Goal: Information Seeking & Learning: Find specific fact

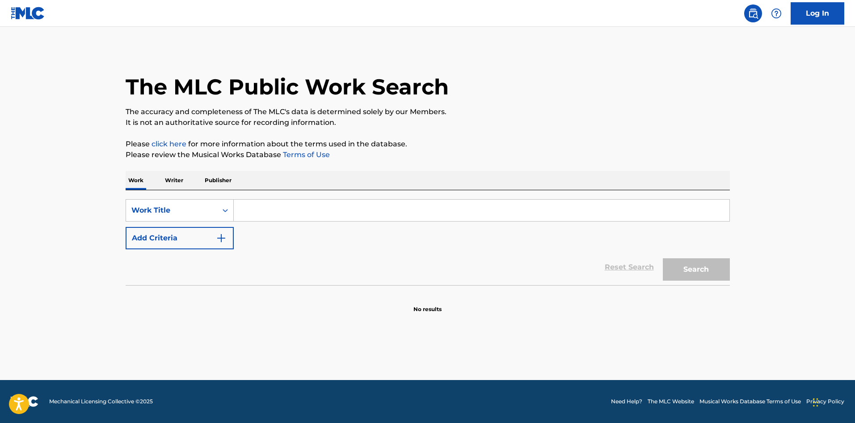
click at [379, 219] on input "Search Form" at bounding box center [482, 209] width 496 height 21
paste input "Love Again"
type input "Love Again"
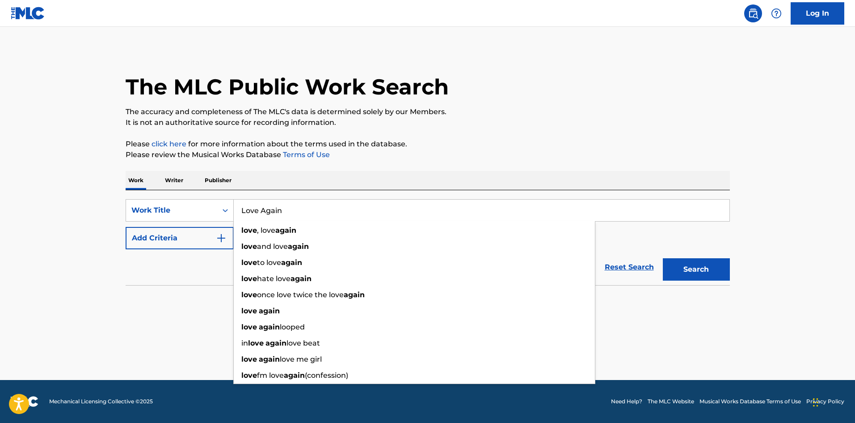
click at [173, 248] on button "Add Criteria" at bounding box center [180, 238] width 108 height 22
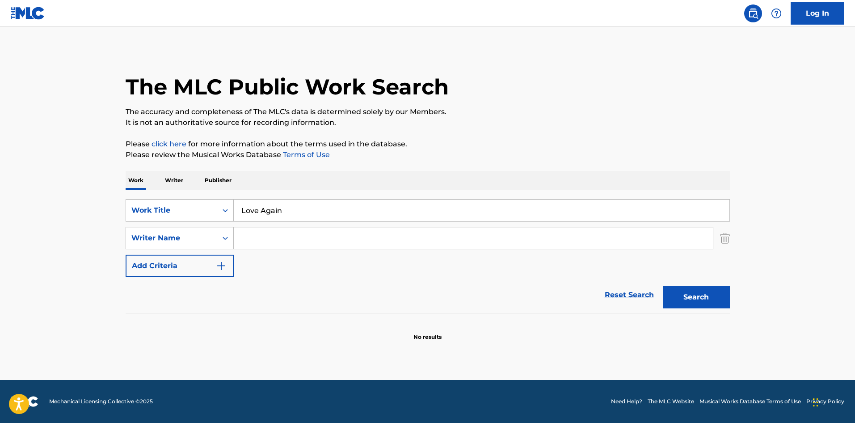
click at [268, 243] on input "Search Form" at bounding box center [473, 237] width 479 height 21
paste input "[PERSON_NAME]"
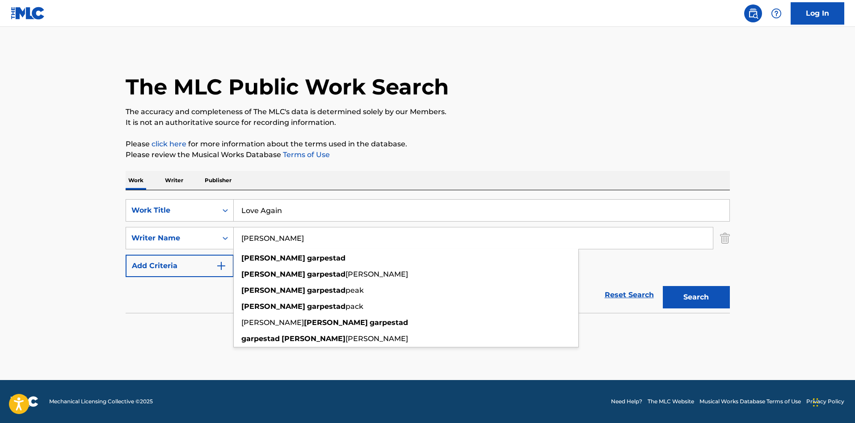
drag, startPoint x: 283, startPoint y: 239, endPoint x: 0, endPoint y: 71, distance: 328.9
click at [0, 89] on main "The MLC Public Work Search The accuracy and completeness of The MLC's data is d…" at bounding box center [427, 203] width 855 height 353
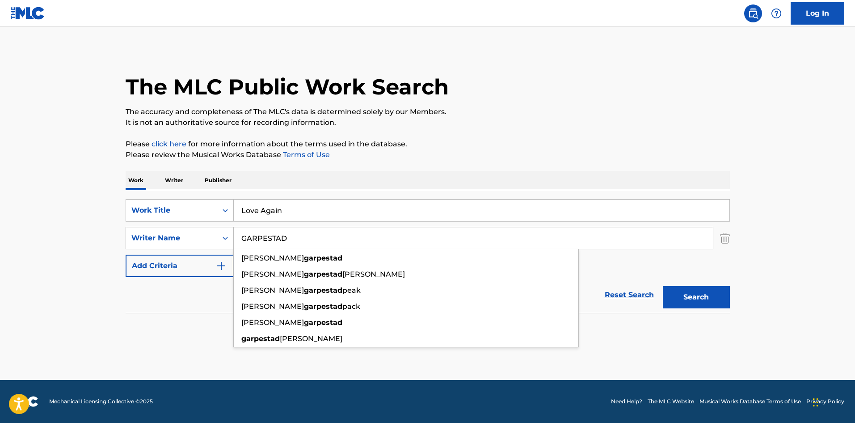
type input "GARPESTAD"
click at [663, 286] on button "Search" at bounding box center [696, 297] width 67 height 22
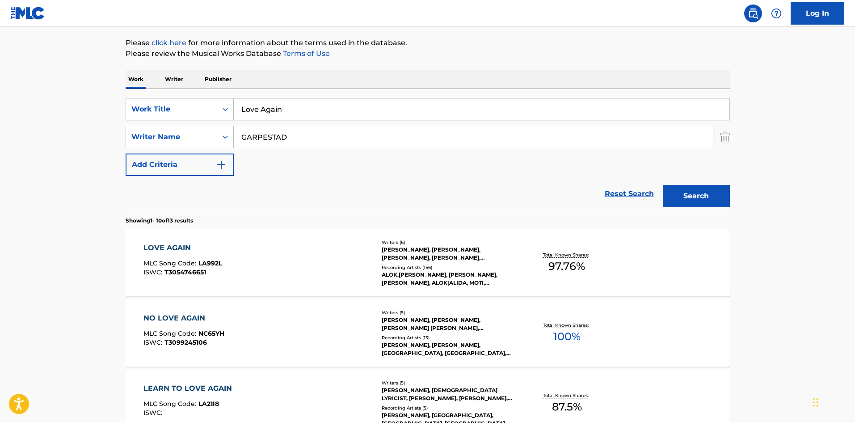
scroll to position [134, 0]
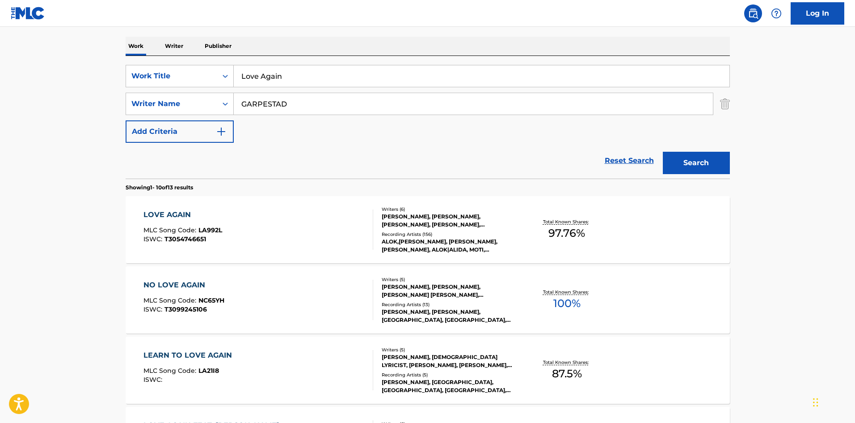
click at [172, 220] on div "LOVE AGAIN MLC Song Code : LA992L ISWC : T3054746651" at bounding box center [183, 229] width 79 height 40
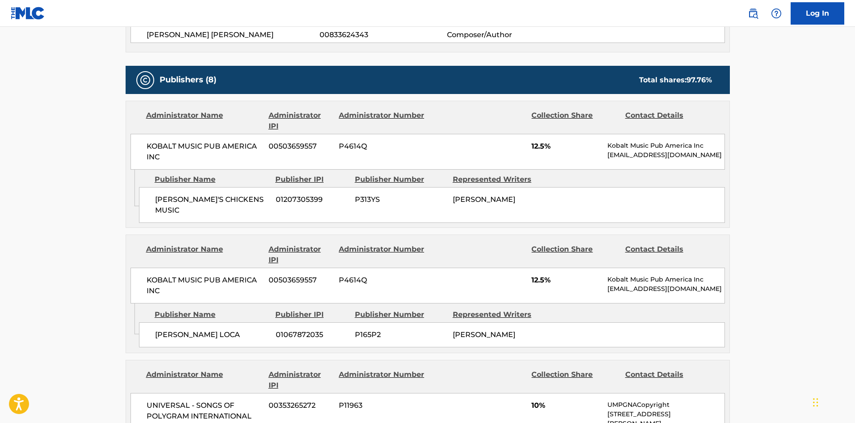
scroll to position [492, 0]
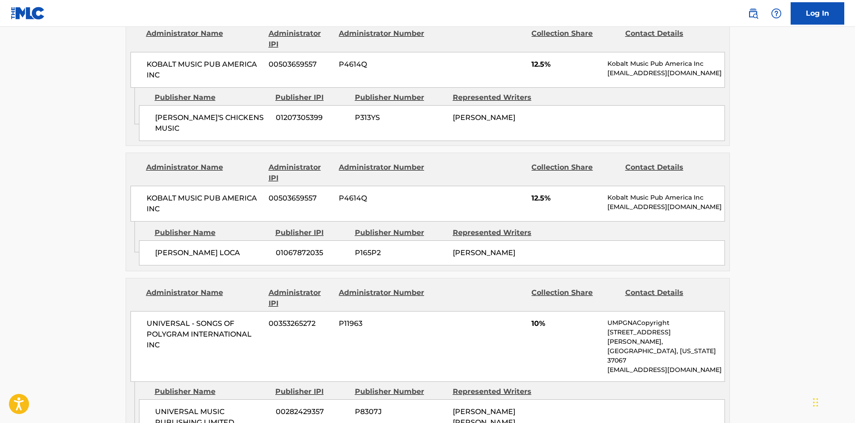
click at [155, 120] on span "[PERSON_NAME]'S CHICKENS MUSIC" at bounding box center [212, 122] width 114 height 21
drag, startPoint x: 155, startPoint y: 120, endPoint x: 246, endPoint y: 119, distance: 91.2
click at [246, 119] on span "[PERSON_NAME]'S CHICKENS MUSIC" at bounding box center [212, 122] width 114 height 21
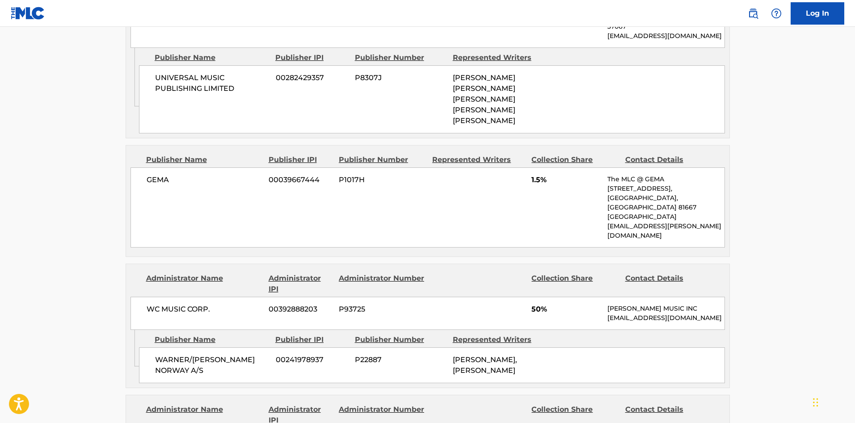
scroll to position [894, 0]
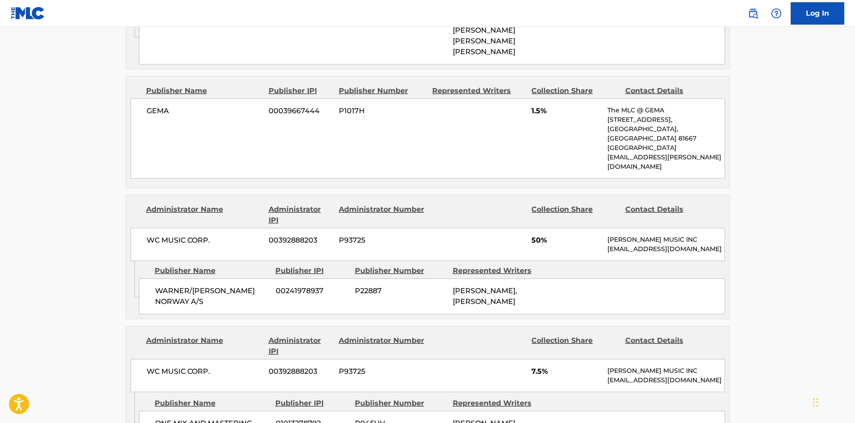
click at [149, 278] on div "WARNER/[PERSON_NAME] NORWAY A/S 00241978937 P22887 [PERSON_NAME], [PERSON_NAME]" at bounding box center [432, 296] width 586 height 36
drag, startPoint x: 158, startPoint y: 250, endPoint x: 187, endPoint y: 259, distance: 30.4
click at [187, 278] on div "WARNER/[PERSON_NAME] NORWAY A/S 00241978937 P22887 [PERSON_NAME], [PERSON_NAME]" at bounding box center [432, 296] width 586 height 36
copy div "WARNER/[PERSON_NAME] NORWAY A/S"
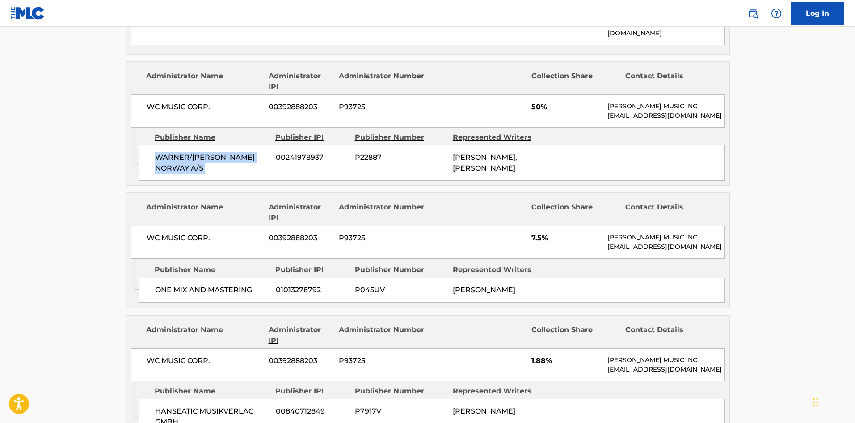
scroll to position [1029, 0]
click at [161, 284] on span "ONE MIX AND MASTERING" at bounding box center [212, 289] width 114 height 11
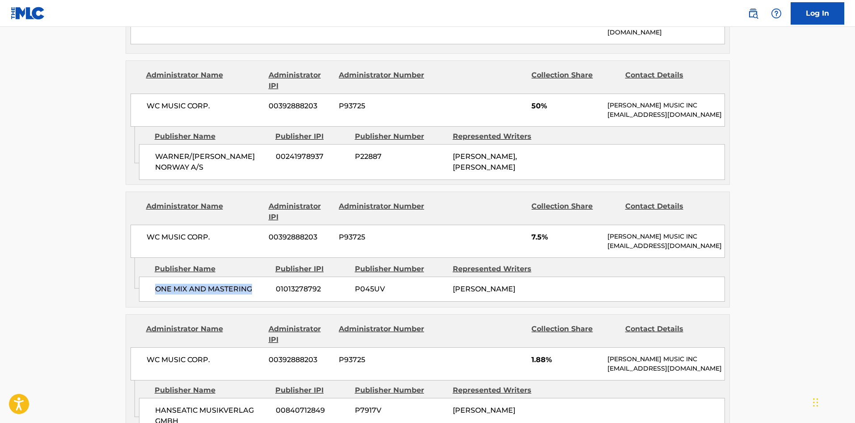
drag, startPoint x: 161, startPoint y: 259, endPoint x: 243, endPoint y: 263, distance: 81.9
click at [243, 284] on span "ONE MIX AND MASTERING" at bounding box center [212, 289] width 114 height 11
copy span "ONE MIX AND MASTERING"
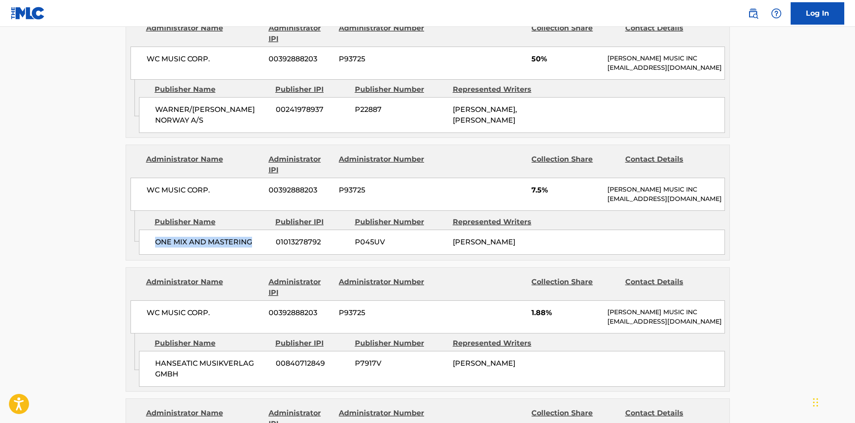
scroll to position [1118, 0]
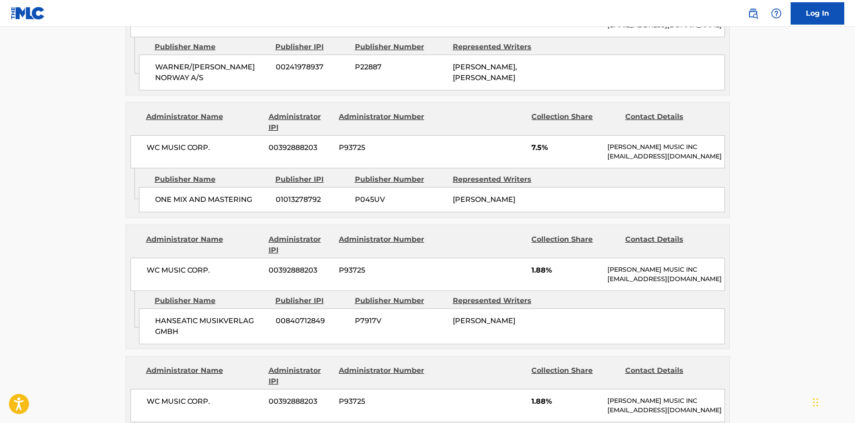
click at [151, 309] on div "HANSEATIC MUSIKVERLAG GMBH 00840712849 P7917V [PERSON_NAME]" at bounding box center [432, 326] width 586 height 36
drag, startPoint x: 151, startPoint y: 309, endPoint x: 181, endPoint y: 319, distance: 32.0
click at [181, 319] on div "HANSEATIC MUSIKVERLAG GMBH 00840712849 P7917V [PERSON_NAME]" at bounding box center [432, 326] width 586 height 36
copy div "HANSEATIC MUSIKVERLAG GMBH"
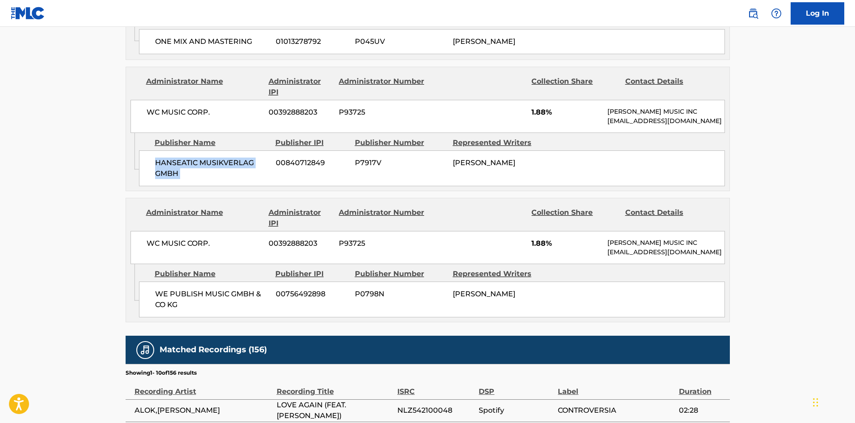
scroll to position [1297, 0]
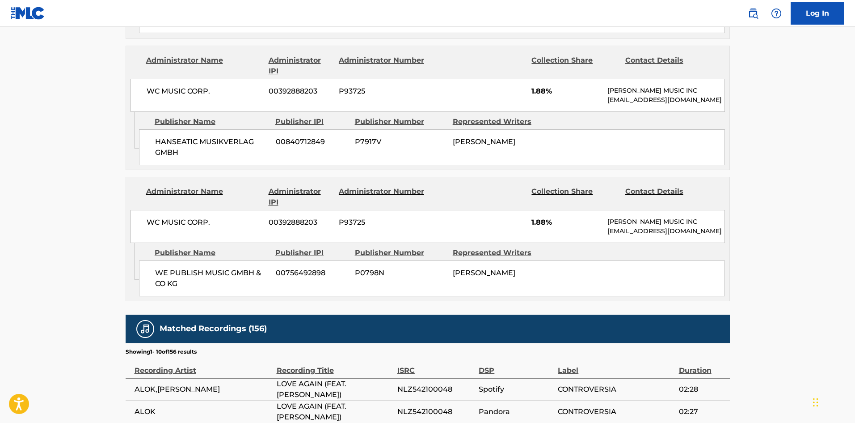
click at [161, 266] on div "WE PUBLISH MUSIC GMBH & CO KG 00756492898 P0798N [PERSON_NAME]" at bounding box center [432, 278] width 586 height 36
drag, startPoint x: 161, startPoint y: 266, endPoint x: 189, endPoint y: 275, distance: 29.6
click at [189, 275] on div "WE PUBLISH MUSIC GMBH & CO KG 00756492898 P0798N [PERSON_NAME]" at bounding box center [432, 278] width 586 height 36
copy span "WE PUBLISH"
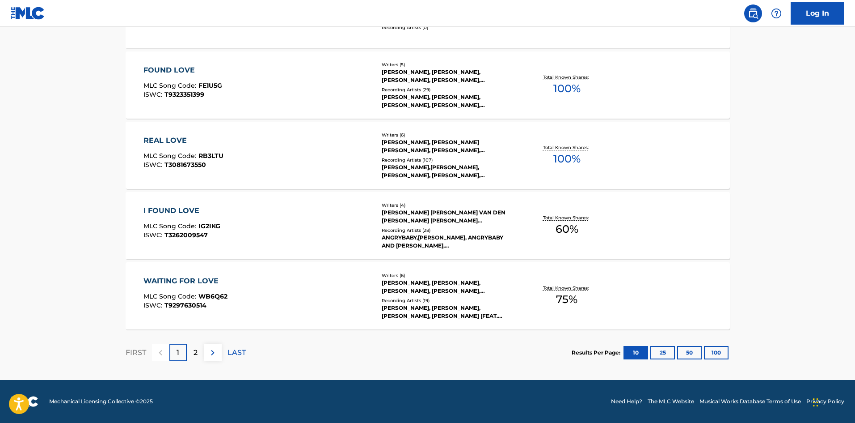
scroll to position [134, 0]
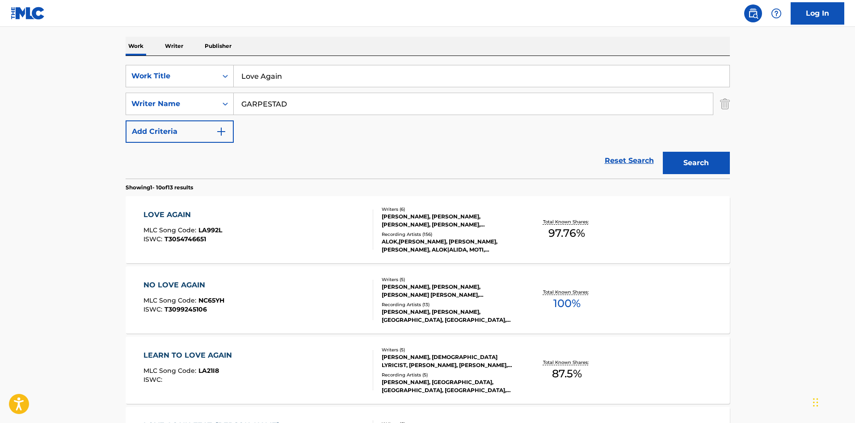
click at [327, 78] on input "Love Again" at bounding box center [482, 75] width 496 height 21
paste input "Angels In [GEOGRAPHIC_DATA]"
type input "Angels In [GEOGRAPHIC_DATA]"
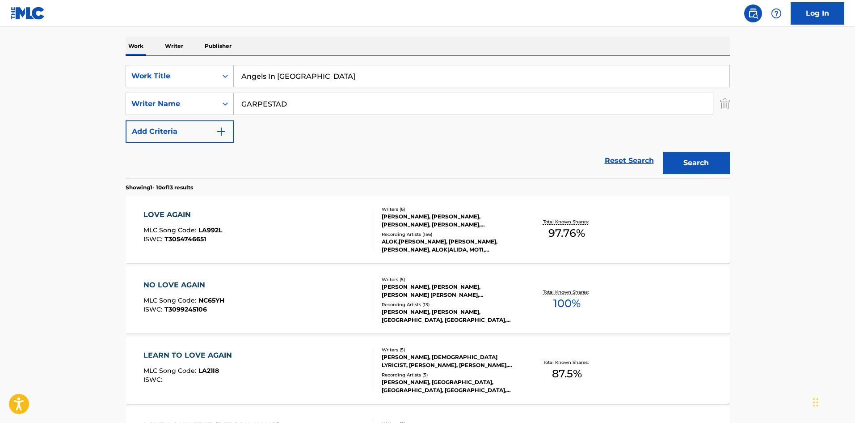
click at [309, 110] on input "GARPESTAD" at bounding box center [473, 103] width 479 height 21
click at [663, 152] on button "Search" at bounding box center [696, 163] width 67 height 22
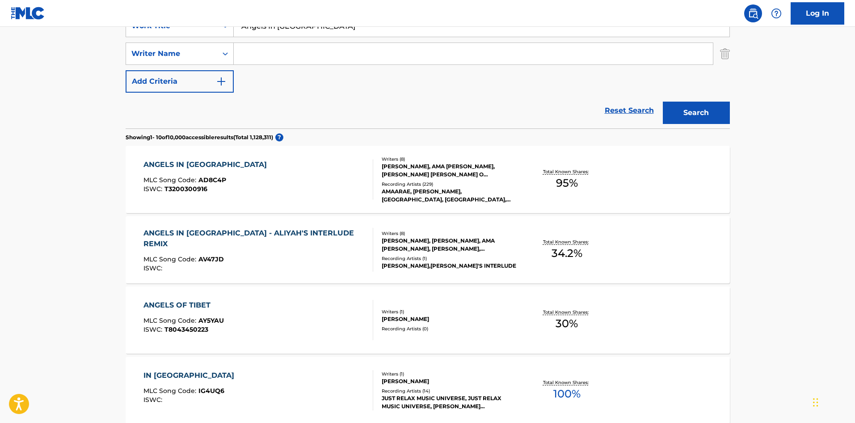
scroll to position [179, 0]
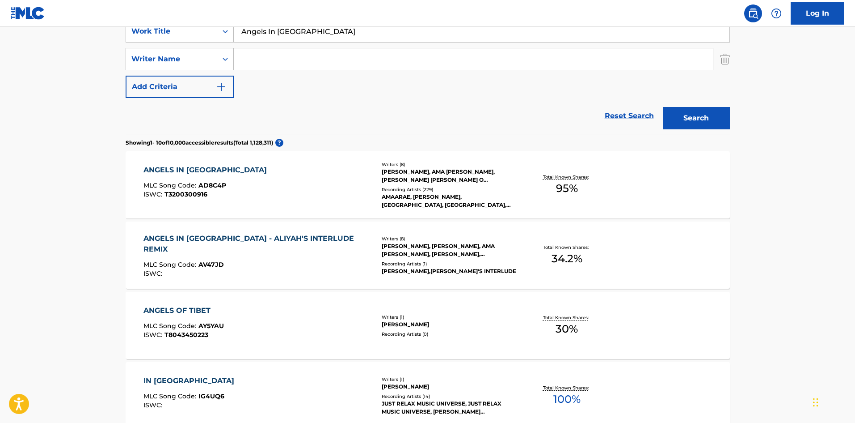
click at [301, 180] on div "ANGELS IN [GEOGRAPHIC_DATA] MLC Song Code : AD8C4P ISWC : T3200300916" at bounding box center [259, 185] width 230 height 40
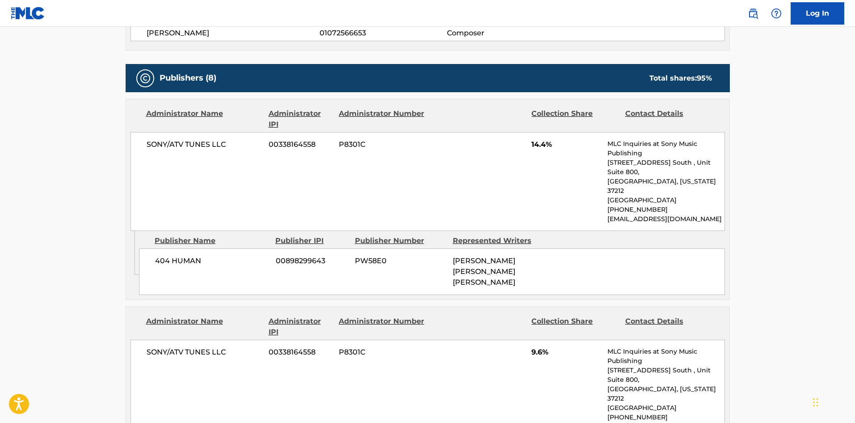
scroll to position [805, 0]
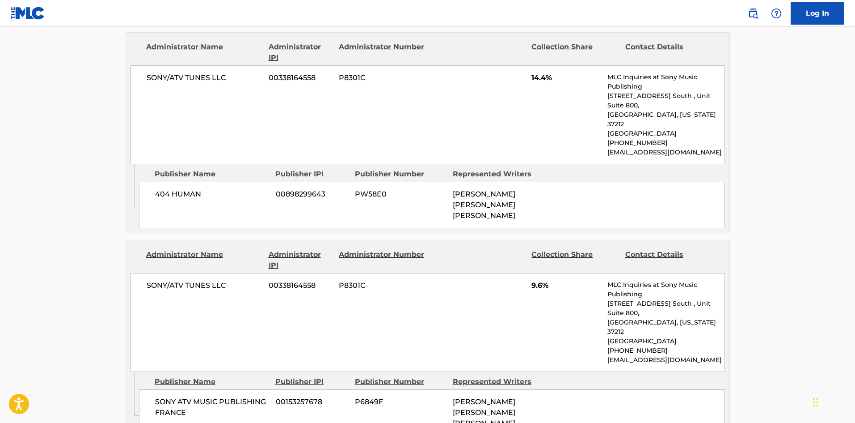
click at [155, 396] on span "SONY ATV MUSIC PUBLISHING FRANCE" at bounding box center [212, 406] width 114 height 21
drag, startPoint x: 155, startPoint y: 304, endPoint x: 186, endPoint y: 310, distance: 31.8
click at [186, 396] on span "SONY ATV MUSIC PUBLISHING FRANCE" at bounding box center [212, 406] width 114 height 21
copy div "SONY ATV MUSIC PUBLISHING FRANCE"
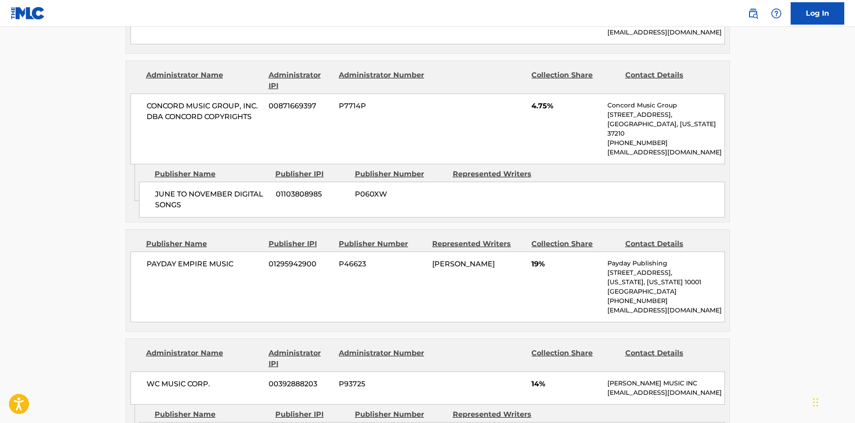
scroll to position [1386, 0]
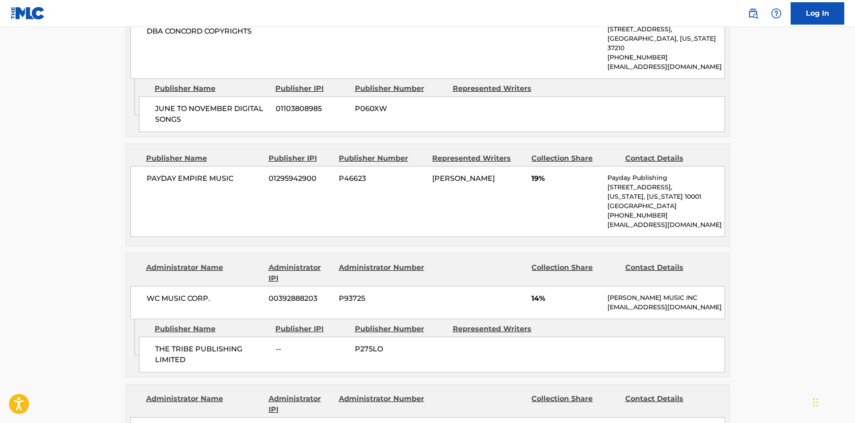
click at [156, 336] on div "THE TRIBE PUBLISHING LIMITED -- P275LO" at bounding box center [432, 354] width 586 height 36
drag, startPoint x: 156, startPoint y: 232, endPoint x: 200, endPoint y: 244, distance: 46.0
click at [200, 336] on div "THE TRIBE PUBLISHING LIMITED -- P275LO" at bounding box center [432, 354] width 586 height 36
copy div "THE TRIBE PUBLISHING LIMITED"
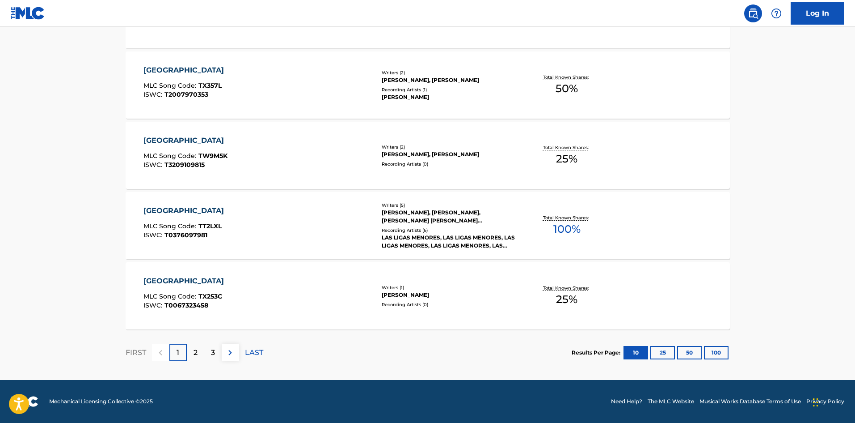
scroll to position [179, 0]
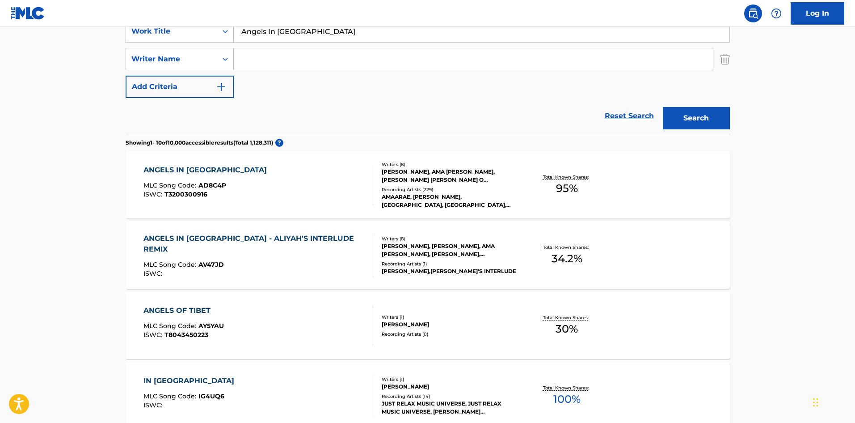
click at [339, 64] on input "Search Form" at bounding box center [473, 58] width 479 height 21
paste input "[PERSON_NAME]"
type input "[PERSON_NAME]"
click at [365, 28] on input "Angels In [GEOGRAPHIC_DATA]" at bounding box center [482, 31] width 496 height 21
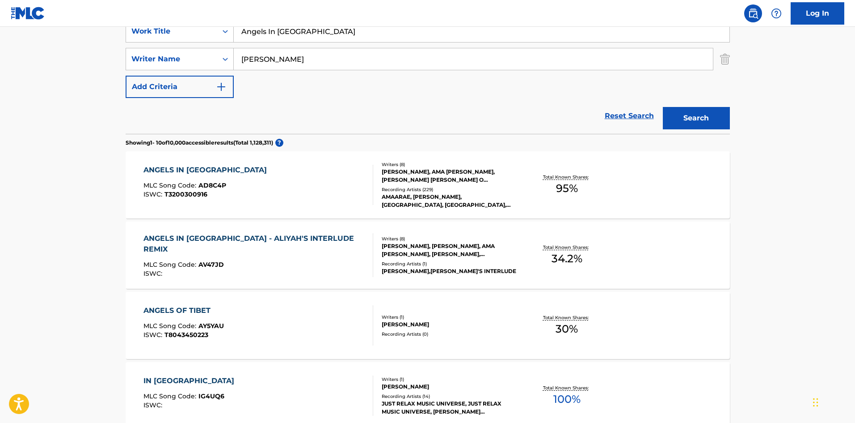
click at [365, 28] on input "Angels In [GEOGRAPHIC_DATA]" at bounding box center [482, 31] width 496 height 21
paste input "quamarie Luvs Ecstasy"
type input "[PERSON_NAME] Ecstasy"
click at [721, 120] on button "Search" at bounding box center [696, 118] width 67 height 22
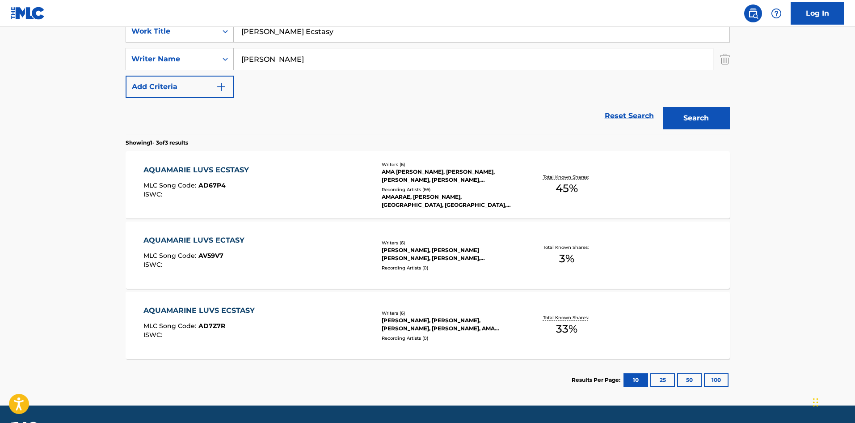
click at [312, 191] on div "AQUAMARIE LUVS ECSTASY MLC Song Code : AD67P4 ISWC :" at bounding box center [259, 185] width 230 height 40
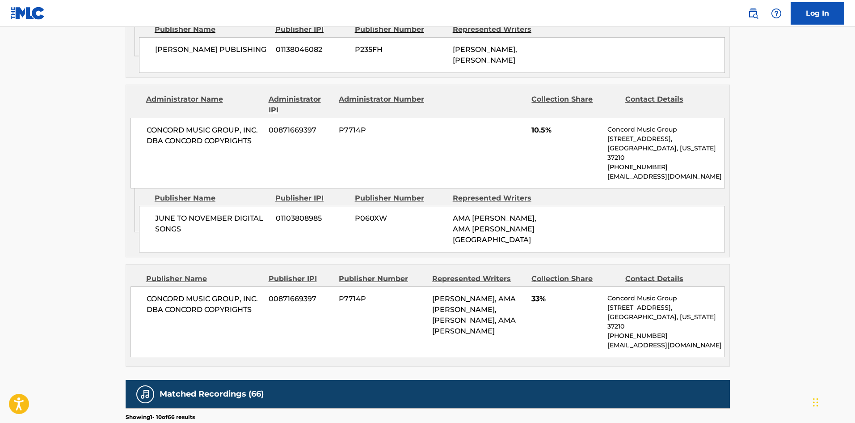
scroll to position [671, 0]
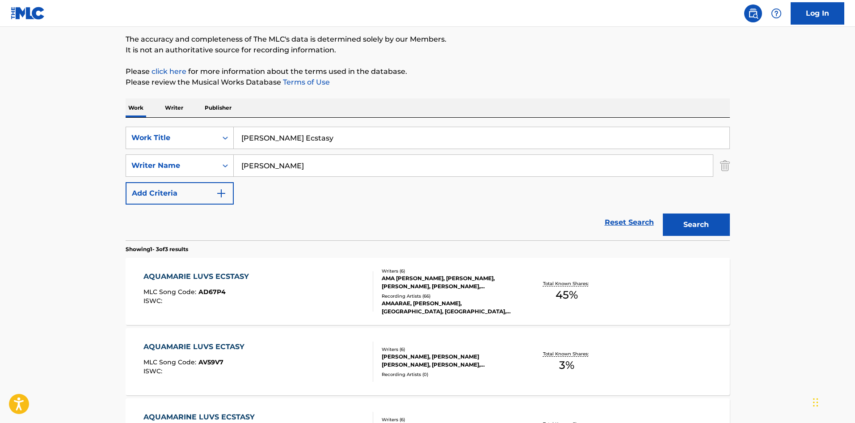
scroll to position [70, 0]
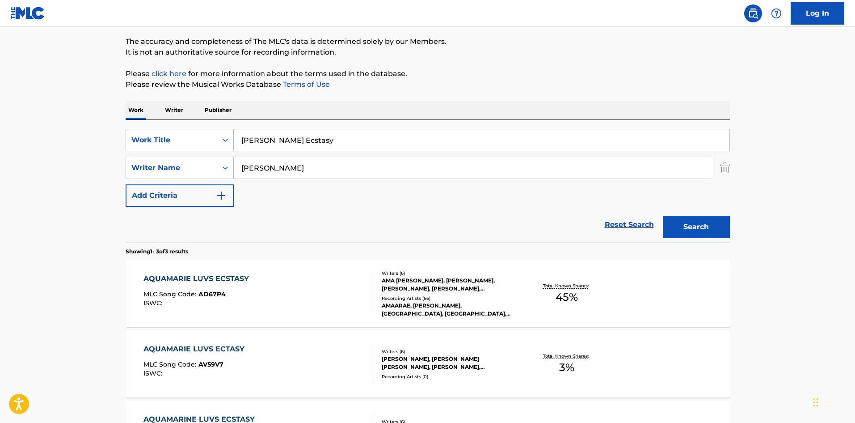
click at [272, 138] on input "[PERSON_NAME] Ecstasy" at bounding box center [482, 139] width 496 height 21
paste input "Big Steppa"
type input "Big Steppa"
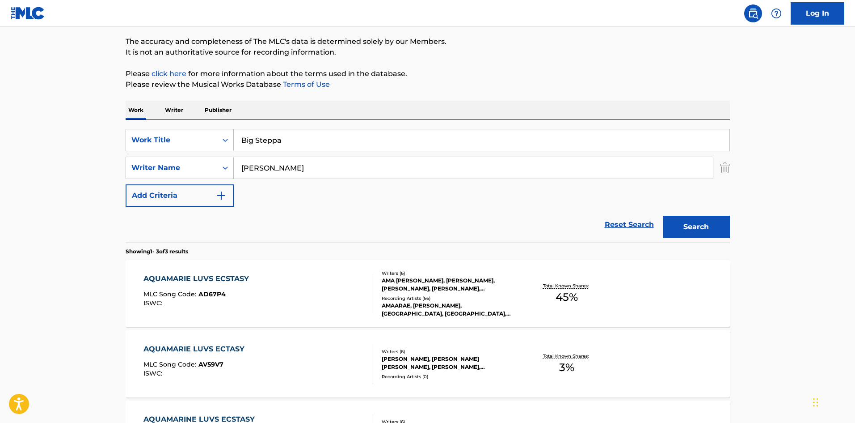
click at [718, 229] on button "Search" at bounding box center [696, 227] width 67 height 22
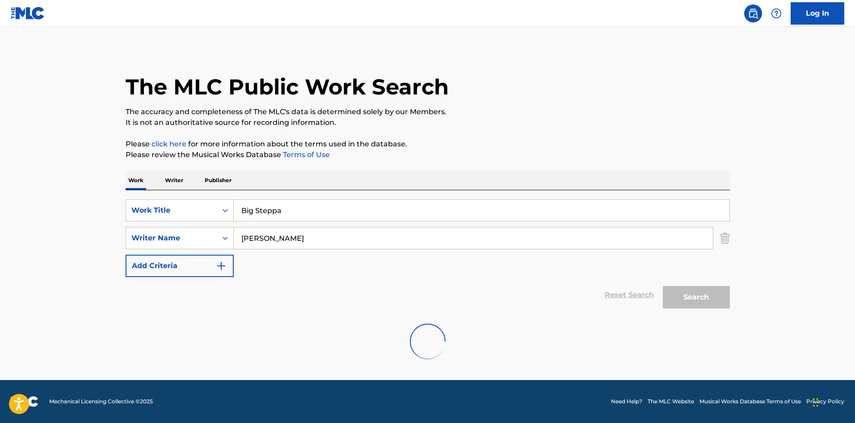
scroll to position [0, 0]
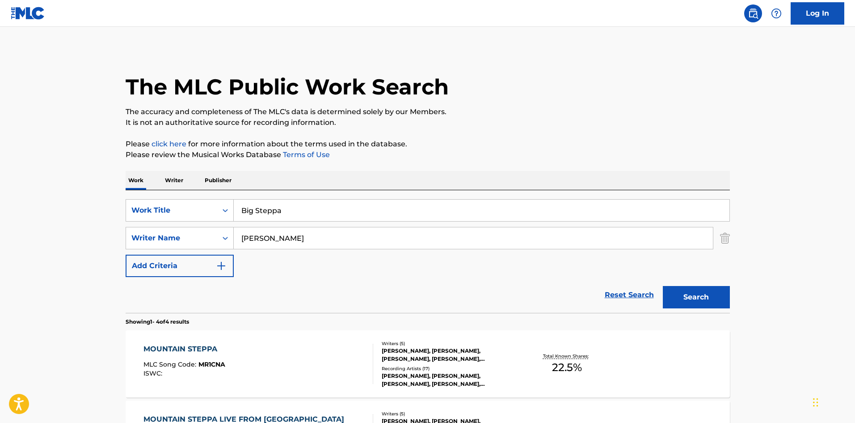
click at [315, 240] on input "[PERSON_NAME]" at bounding box center [473, 237] width 479 height 21
click at [315, 241] on input "[PERSON_NAME]" at bounding box center [473, 237] width 479 height 21
click at [663, 286] on button "Search" at bounding box center [696, 297] width 67 height 22
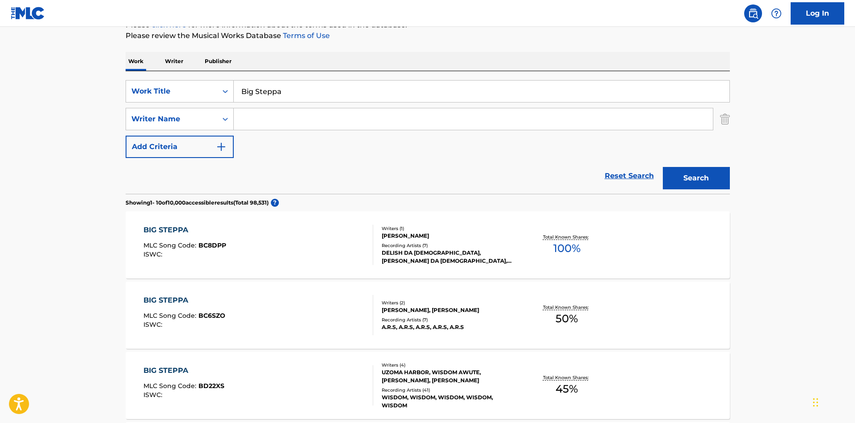
scroll to position [119, 0]
paste input "Genfi"
type input "Genfi"
click at [693, 180] on button "Search" at bounding box center [696, 178] width 67 height 22
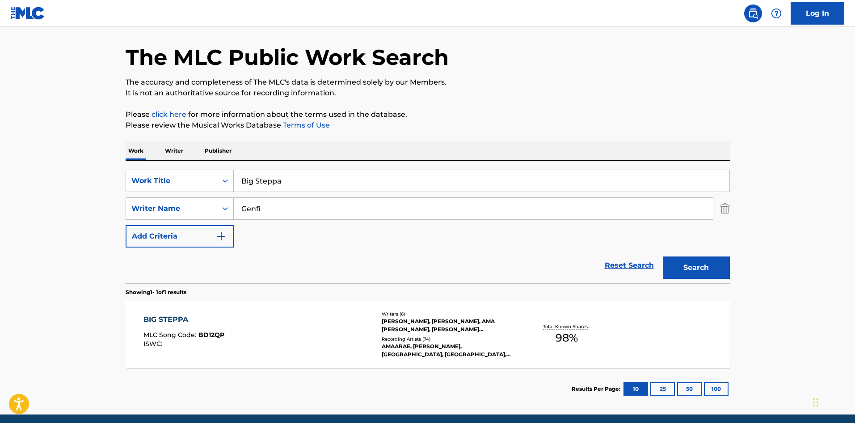
scroll to position [64, 0]
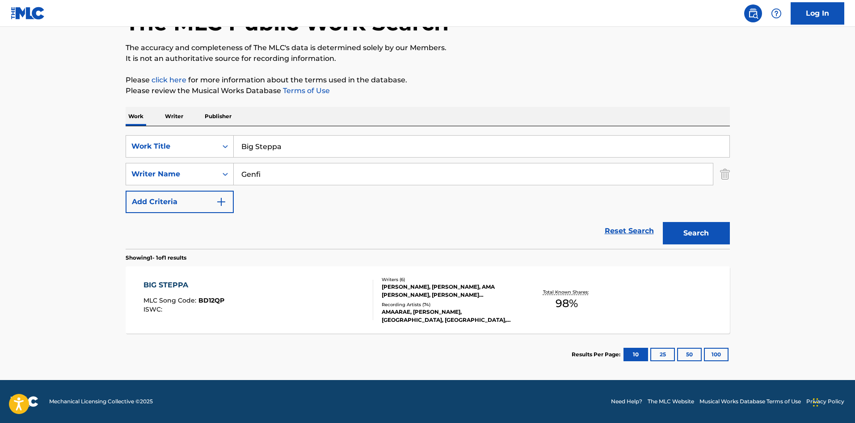
click at [324, 297] on div "BIG STEPPA MLC Song Code : BD12QP ISWC :" at bounding box center [259, 300] width 230 height 40
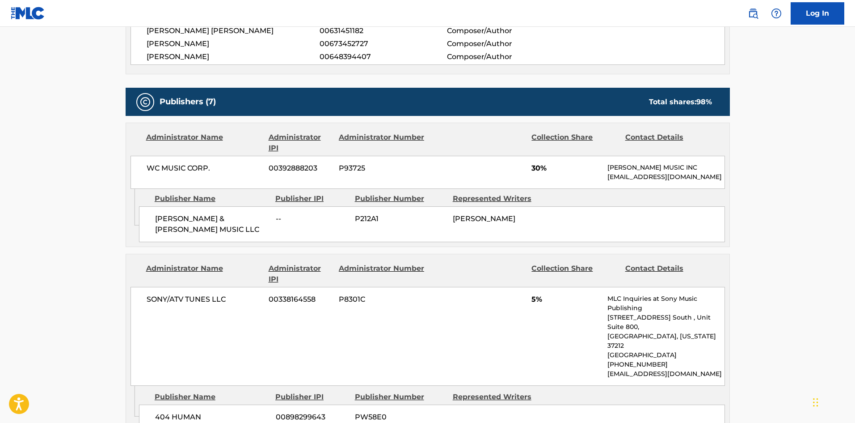
scroll to position [358, 0]
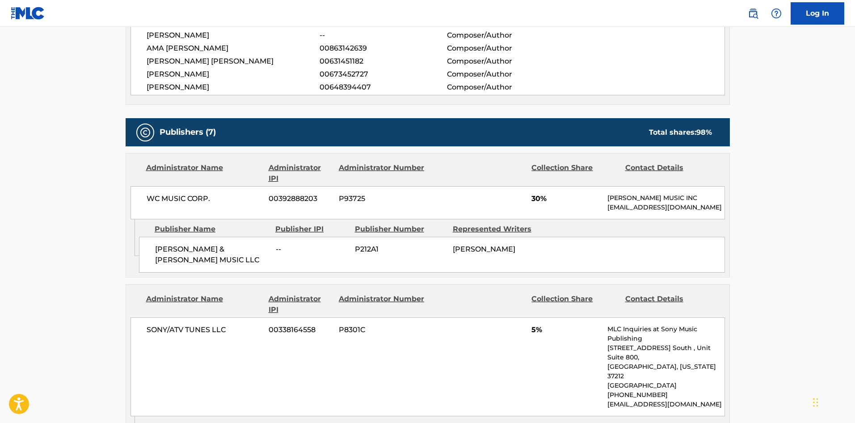
click at [161, 249] on div "[PERSON_NAME] & [PERSON_NAME] MUSIC LLC -- P212A1 [PERSON_NAME]" at bounding box center [432, 255] width 586 height 36
drag, startPoint x: 161, startPoint y: 249, endPoint x: 238, endPoint y: 248, distance: 76.5
click at [238, 248] on div "[PERSON_NAME] & [PERSON_NAME] MUSIC LLC -- P212A1 [PERSON_NAME]" at bounding box center [432, 255] width 586 height 36
copy span "[PERSON_NAME] & [PERSON_NAME] MUSIC LLC"
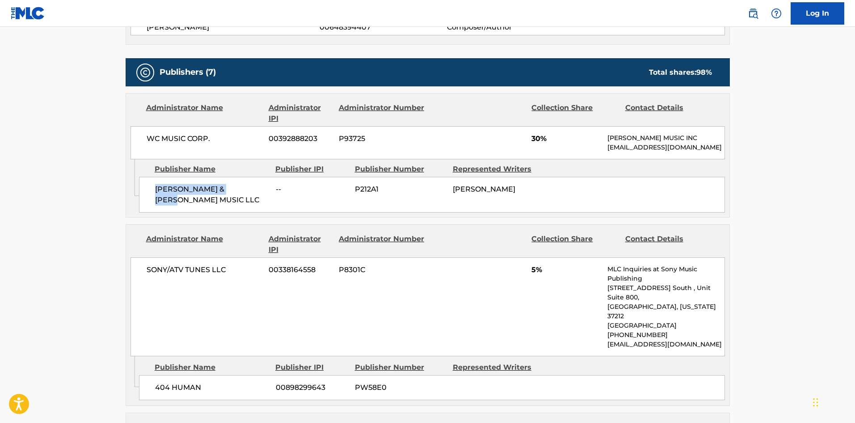
scroll to position [492, 0]
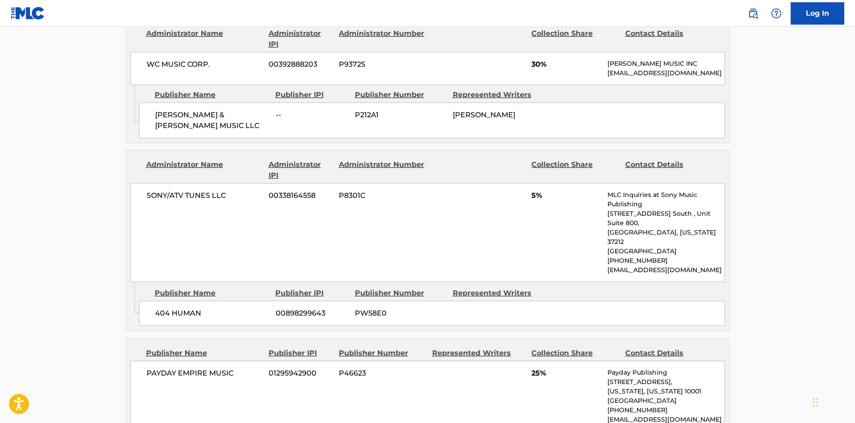
click at [157, 308] on span "404 HUMAN" at bounding box center [212, 313] width 114 height 11
drag, startPoint x: 157, startPoint y: 291, endPoint x: 195, endPoint y: 291, distance: 37.1
click at [195, 308] on span "404 HUMAN" at bounding box center [212, 313] width 114 height 11
copy span "404 HUMAN"
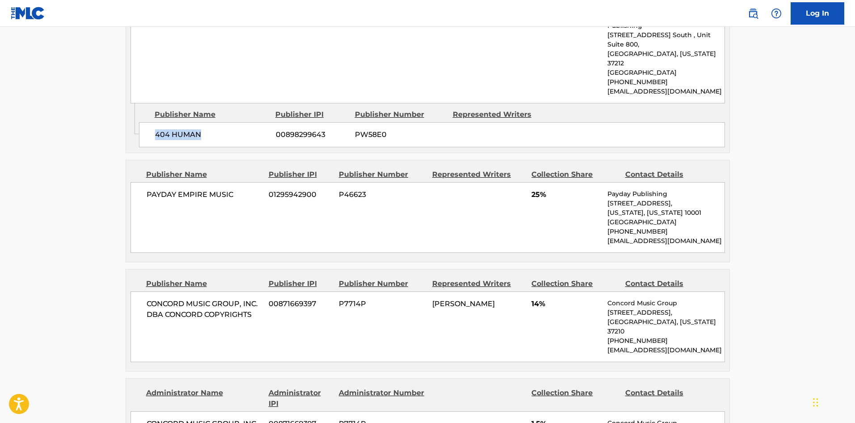
scroll to position [671, 0]
click at [154, 189] on span "PAYDAY EMPIRE MUSIC" at bounding box center [205, 194] width 116 height 11
drag, startPoint x: 154, startPoint y: 172, endPoint x: 216, endPoint y: 173, distance: 61.7
click at [216, 189] on span "PAYDAY EMPIRE MUSIC" at bounding box center [205, 194] width 116 height 11
copy span "PAYDAY EMPIRE MUSIC"
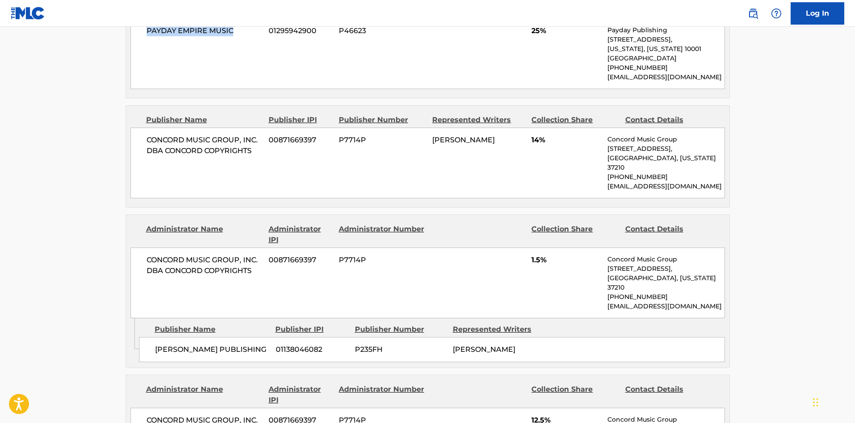
scroll to position [850, 0]
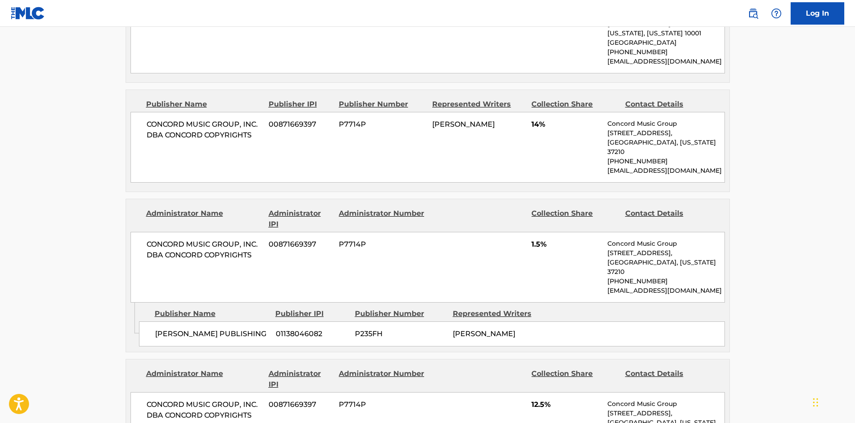
click at [161, 328] on span "[PERSON_NAME] PUBLISHING" at bounding box center [212, 333] width 114 height 11
drag, startPoint x: 161, startPoint y: 296, endPoint x: 191, endPoint y: 298, distance: 29.5
click at [191, 328] on span "[PERSON_NAME] PUBLISHING" at bounding box center [212, 333] width 114 height 11
copy span "[PERSON_NAME]"
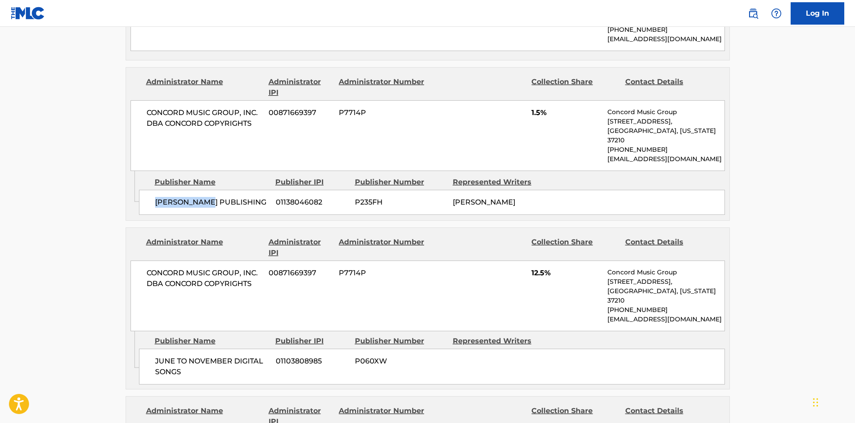
scroll to position [984, 0]
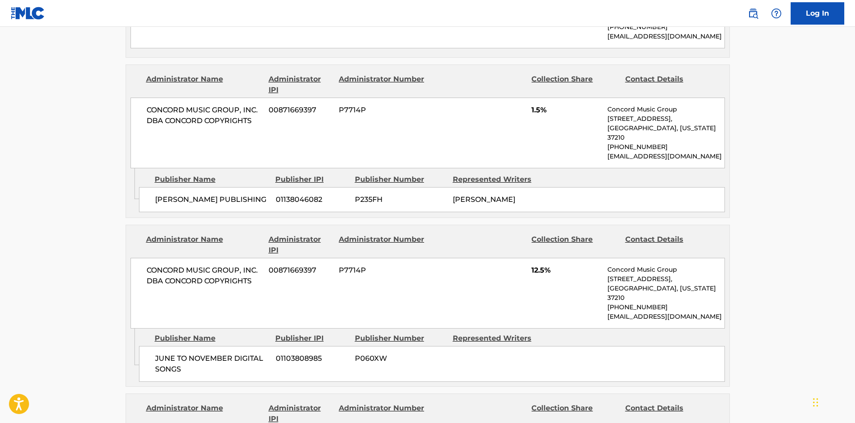
click at [152, 346] on div "JUNE TO NOVEMBER DIGITAL SONGS 01103808985 P060XW" at bounding box center [432, 364] width 586 height 36
drag, startPoint x: 152, startPoint y: 311, endPoint x: 220, endPoint y: 314, distance: 67.2
click at [220, 346] on div "JUNE TO NOVEMBER DIGITAL SONGS 01103808985 P060XW" at bounding box center [432, 364] width 586 height 36
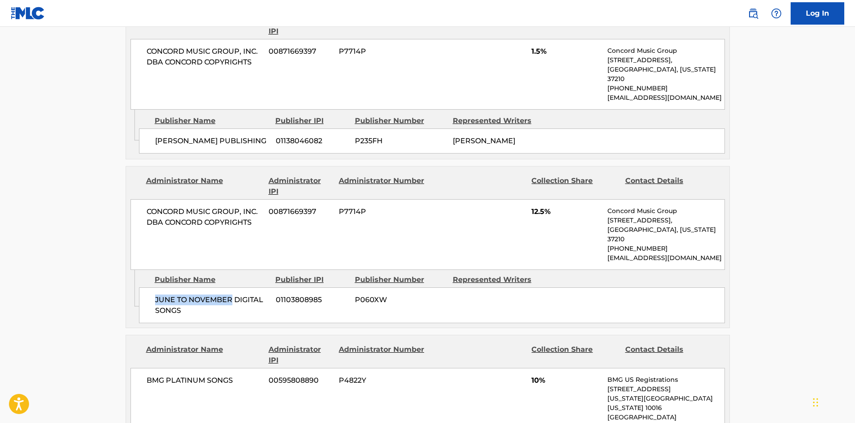
scroll to position [1163, 0]
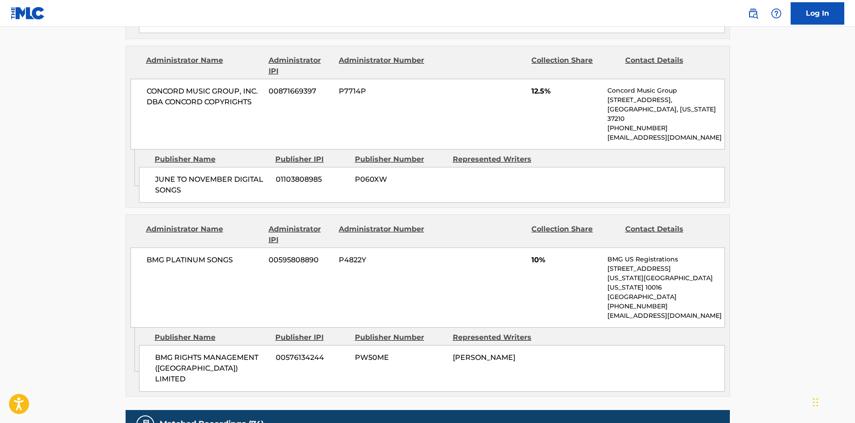
click at [150, 345] on div "BMG RIGHTS MANAGEMENT (UK) LIMITED 00576134244 PW50ME [PERSON_NAME]" at bounding box center [432, 368] width 586 height 47
drag, startPoint x: 150, startPoint y: 296, endPoint x: 192, endPoint y: 311, distance: 44.9
click at [192, 345] on div "BMG RIGHTS MANAGEMENT (UK) LIMITED 00576134244 PW50ME [PERSON_NAME]" at bounding box center [432, 368] width 586 height 47
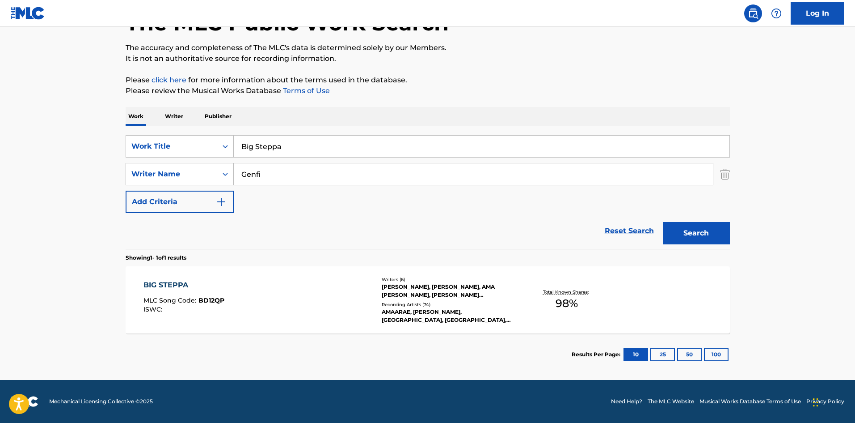
scroll to position [64, 0]
click at [274, 299] on div "BIG STEPPA MLC Song Code : BD12QP ISWC :" at bounding box center [259, 300] width 230 height 40
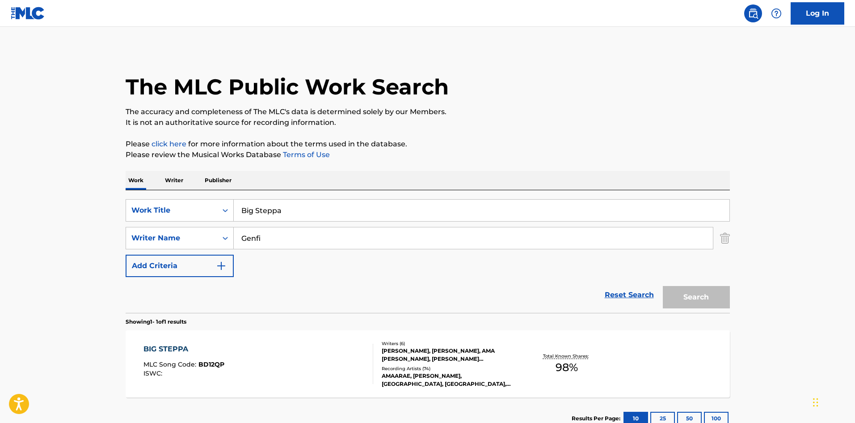
scroll to position [13, 0]
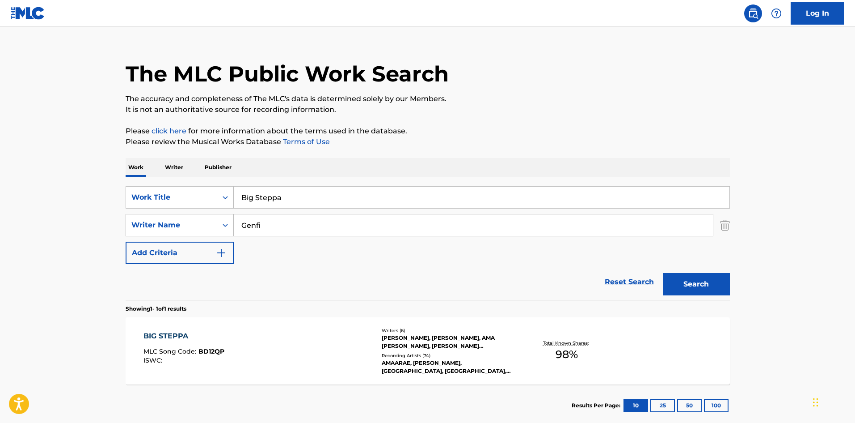
click at [334, 191] on input "Big Steppa" at bounding box center [482, 196] width 496 height 21
paste input "Come Home To [DEMOGRAPHIC_DATA]"
type input "Come Home To [DEMOGRAPHIC_DATA]"
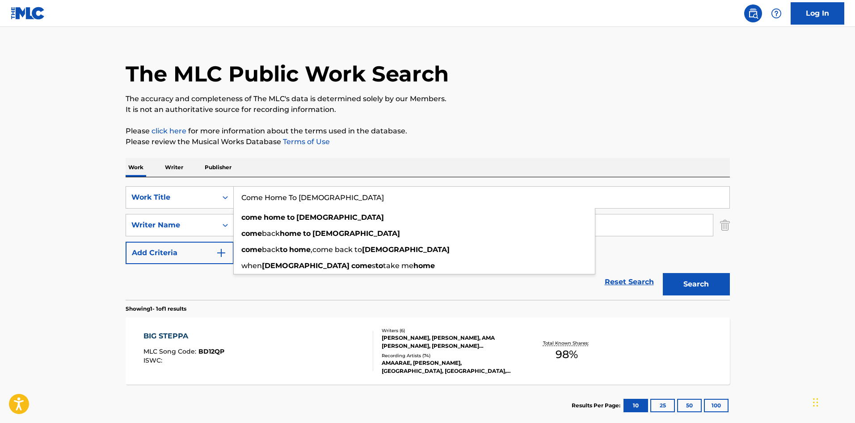
drag, startPoint x: 82, startPoint y: 230, endPoint x: 94, endPoint y: 230, distance: 11.6
click at [86, 230] on main "The MLC Public Work Search The accuracy and completeness of The MLC's data is d…" at bounding box center [427, 222] width 855 height 417
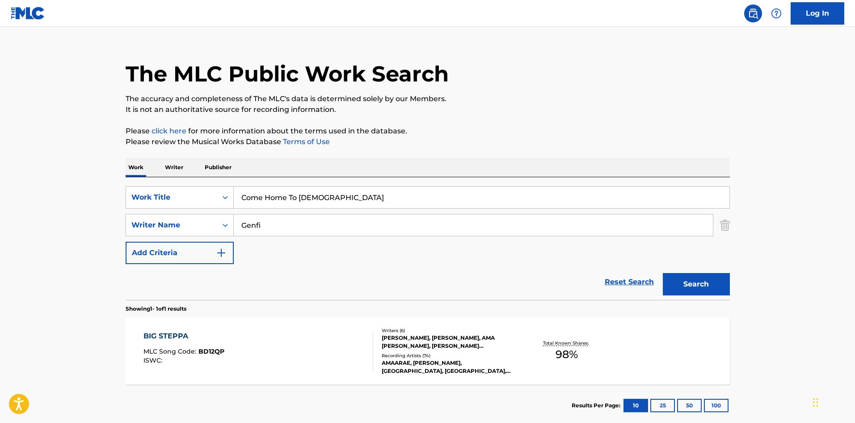
click at [298, 221] on input "Genfi" at bounding box center [473, 224] width 479 height 21
paste input "[PERSON_NAME]"
type input "[PERSON_NAME]"
click at [692, 275] on button "Search" at bounding box center [696, 284] width 67 height 22
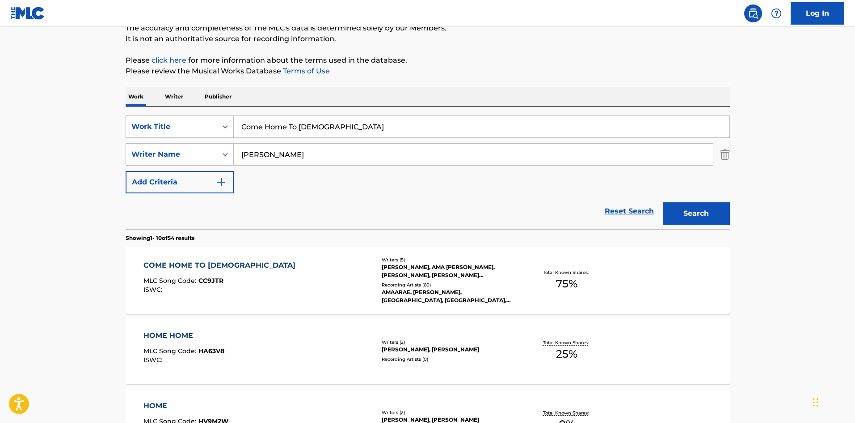
scroll to position [224, 0]
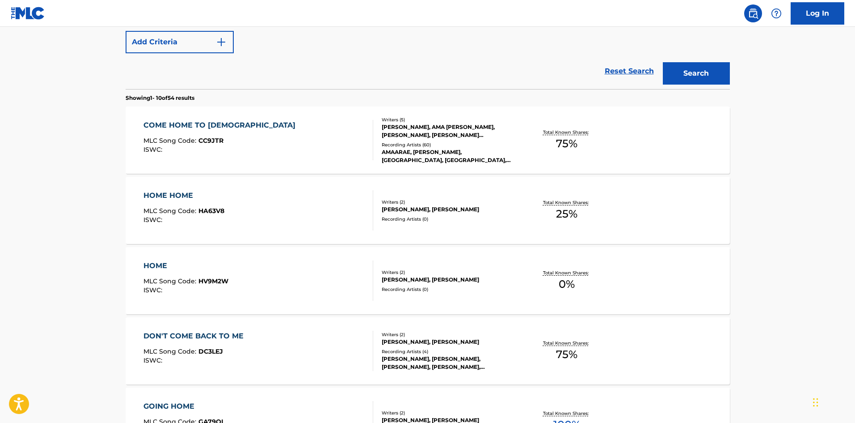
click at [201, 158] on div "COME HOME TO GOD MLC Song Code : CC9JTR ISWC :" at bounding box center [222, 140] width 157 height 40
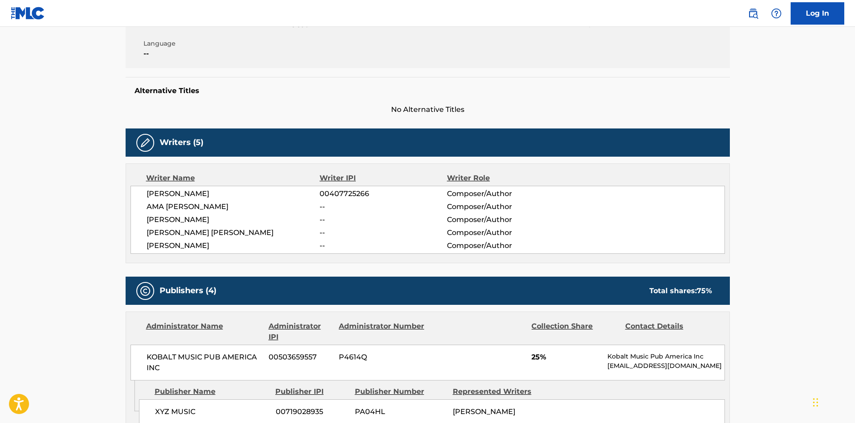
scroll to position [268, 0]
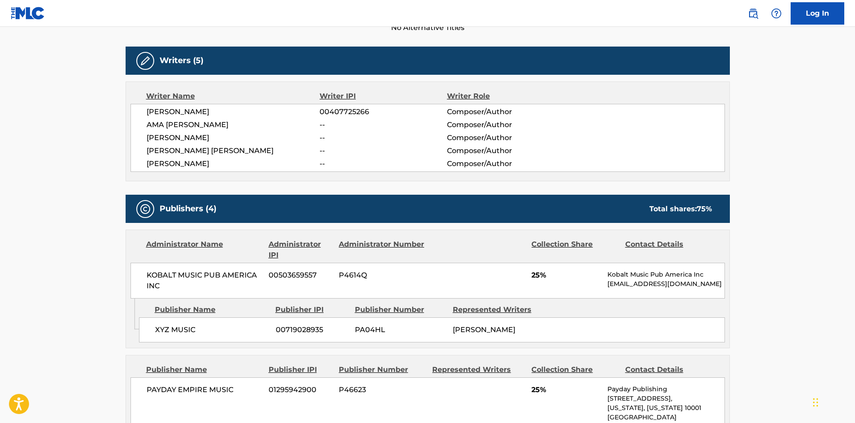
click at [159, 330] on span "XYZ MUSIC" at bounding box center [212, 329] width 114 height 11
drag, startPoint x: 159, startPoint y: 330, endPoint x: 170, endPoint y: 293, distance: 38.9
click at [171, 329] on span "XYZ MUSIC" at bounding box center [212, 329] width 114 height 11
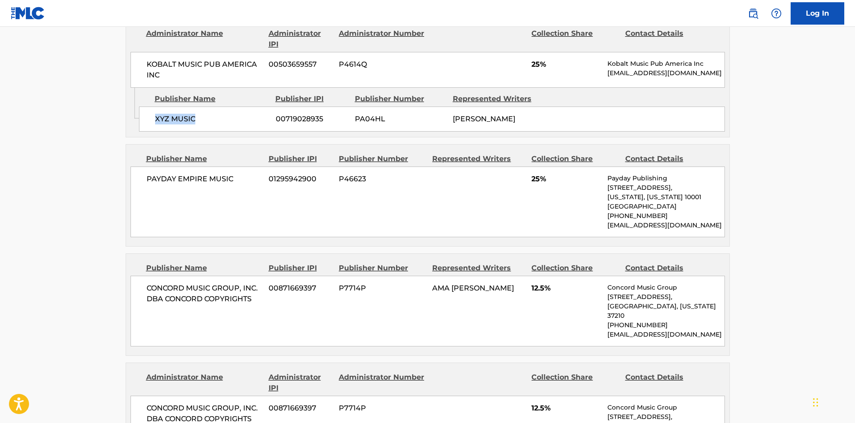
scroll to position [492, 0]
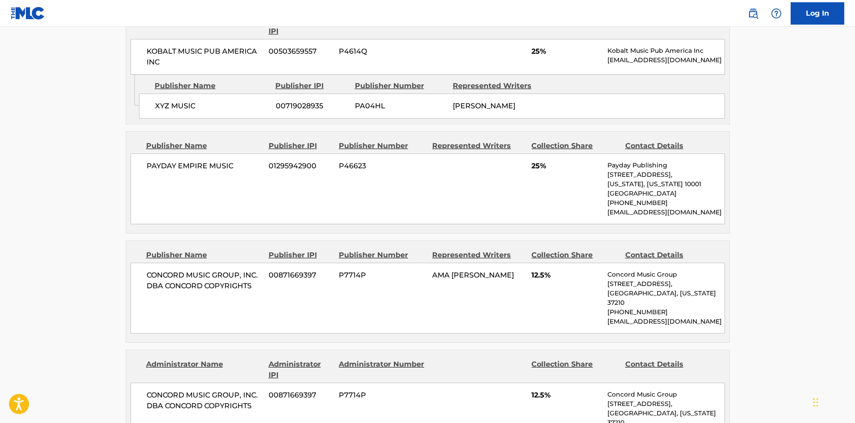
click at [157, 173] on div "PAYDAY EMPIRE MUSIC 01295942900 P46623 25% Payday Publishing [STREET_ADDRESS][U…" at bounding box center [428, 188] width 595 height 71
drag, startPoint x: 157, startPoint y: 173, endPoint x: 224, endPoint y: 168, distance: 67.7
click at [224, 168] on div "PAYDAY EMPIRE MUSIC 01295942900 P46623 25% Payday Publishing [STREET_ADDRESS][U…" at bounding box center [428, 188] width 595 height 71
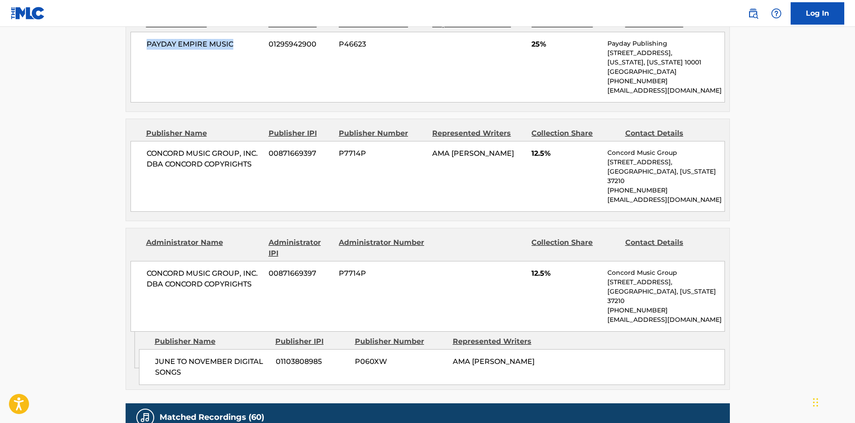
scroll to position [626, 0]
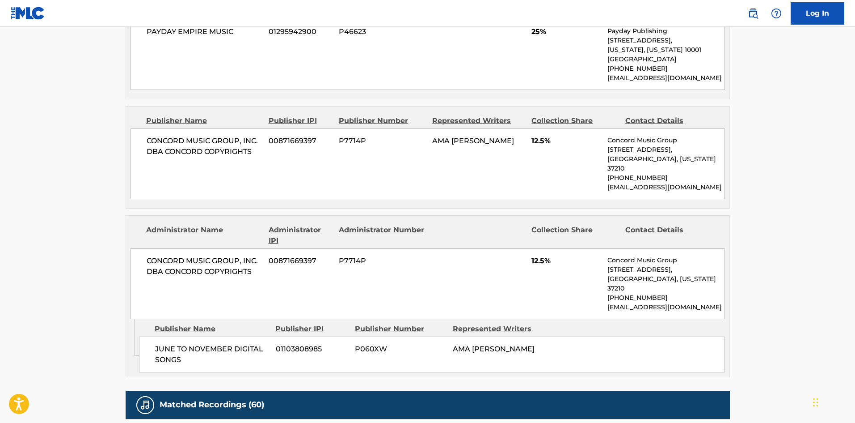
click at [177, 154] on span "CONCORD MUSIC GROUP, INC. DBA CONCORD COPYRIGHTS" at bounding box center [205, 146] width 116 height 21
drag, startPoint x: 177, startPoint y: 154, endPoint x: 226, endPoint y: 151, distance: 49.3
click at [226, 151] on span "CONCORD MUSIC GROUP, INC. DBA CONCORD COPYRIGHTS" at bounding box center [205, 146] width 116 height 21
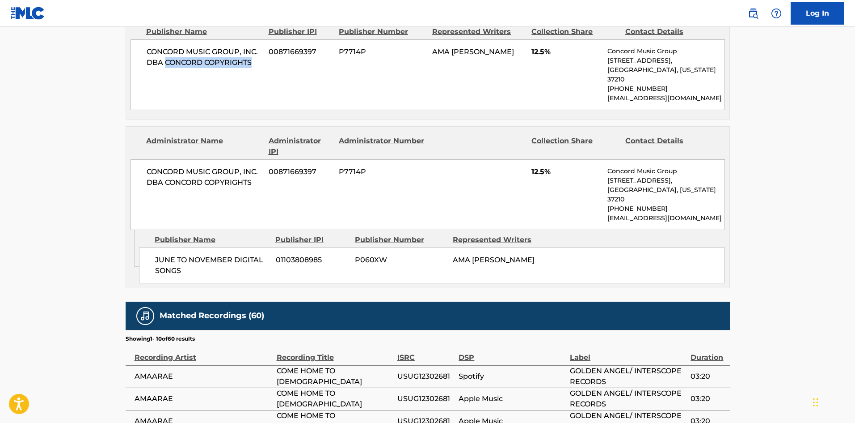
scroll to position [716, 0]
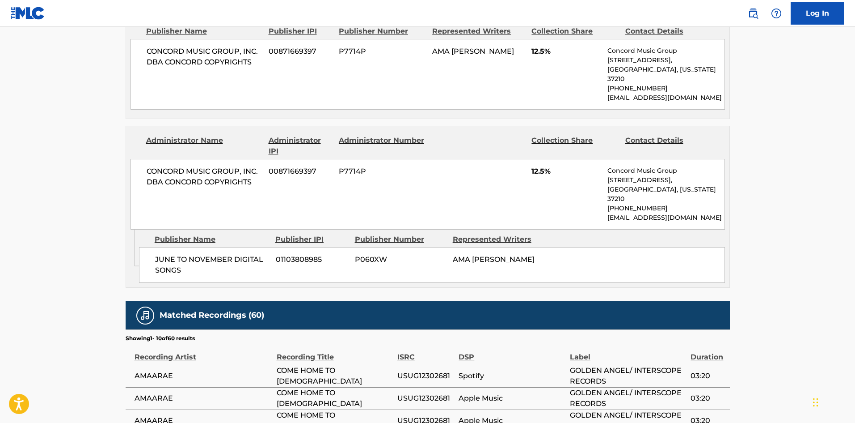
click at [163, 254] on span "JUNE TO NOVEMBER DIGITAL SONGS" at bounding box center [212, 264] width 114 height 21
drag, startPoint x: 163, startPoint y: 241, endPoint x: 200, endPoint y: 250, distance: 37.9
click at [200, 254] on span "JUNE TO NOVEMBER DIGITAL SONGS" at bounding box center [212, 264] width 114 height 21
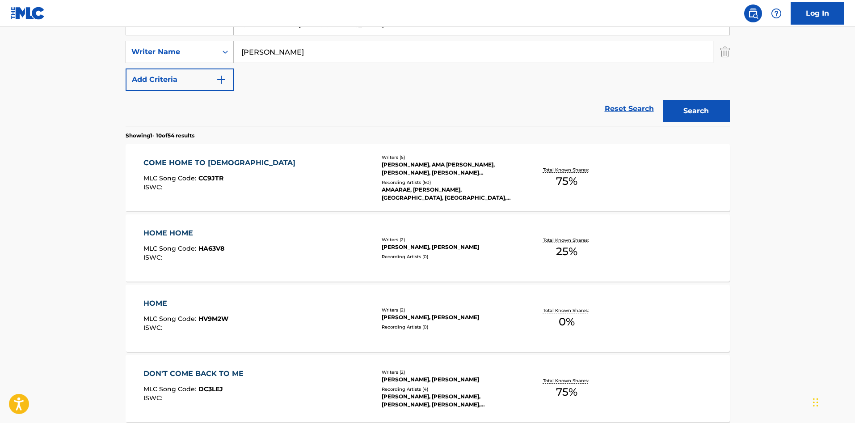
scroll to position [185, 0]
click at [297, 58] on input "[PERSON_NAME]" at bounding box center [473, 52] width 479 height 21
paste input "[PERSON_NAME]"
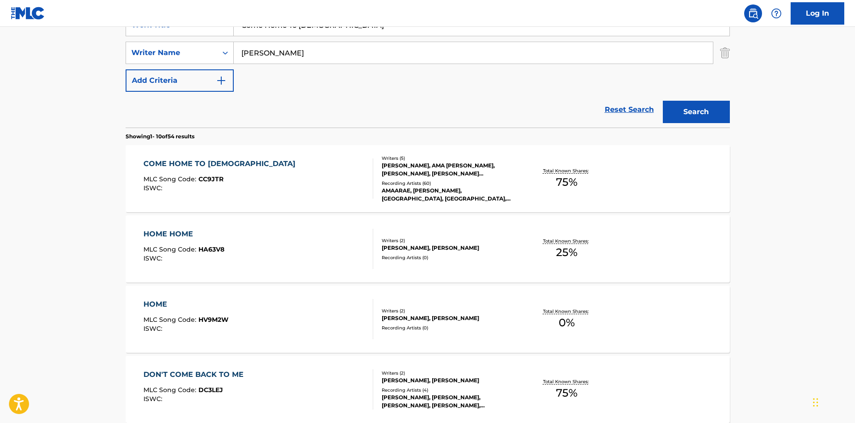
type input "[PERSON_NAME]"
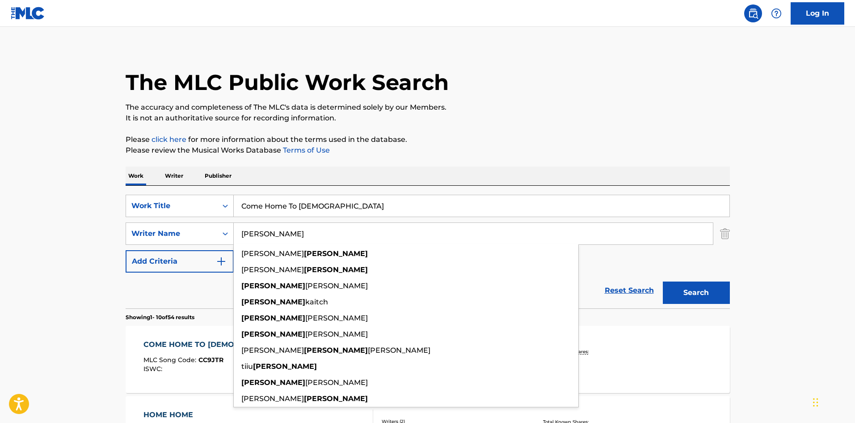
scroll to position [0, 0]
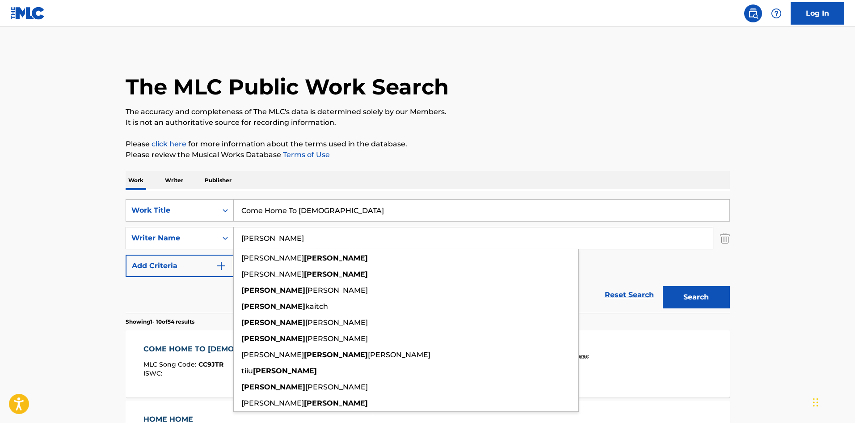
click at [323, 215] on input "Come Home To [DEMOGRAPHIC_DATA]" at bounding box center [482, 209] width 496 height 21
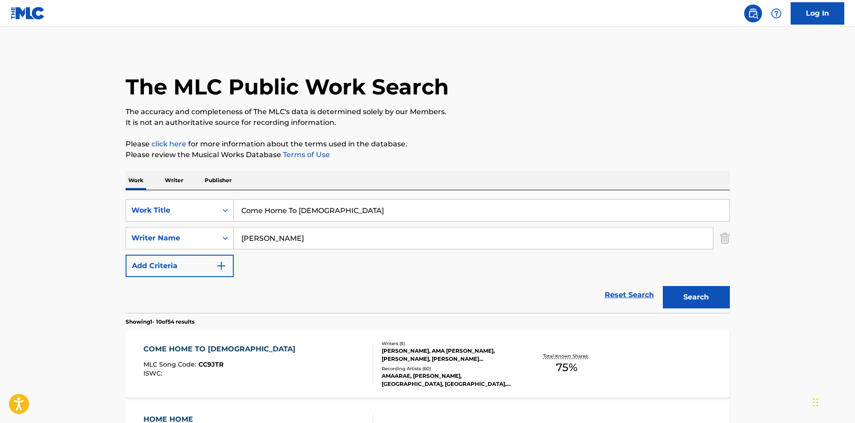
click at [323, 215] on input "Come Home To [DEMOGRAPHIC_DATA]" at bounding box center [482, 209] width 496 height 21
paste input "unterfeit"
type input "Counterfeit"
click at [695, 295] on button "Search" at bounding box center [696, 297] width 67 height 22
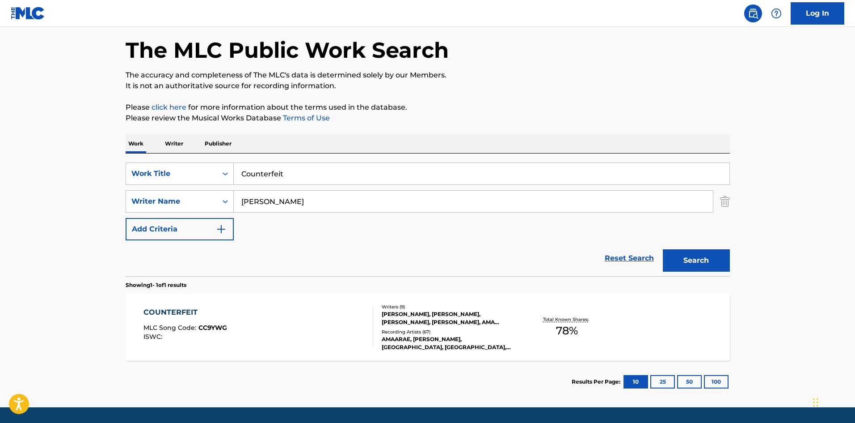
scroll to position [64, 0]
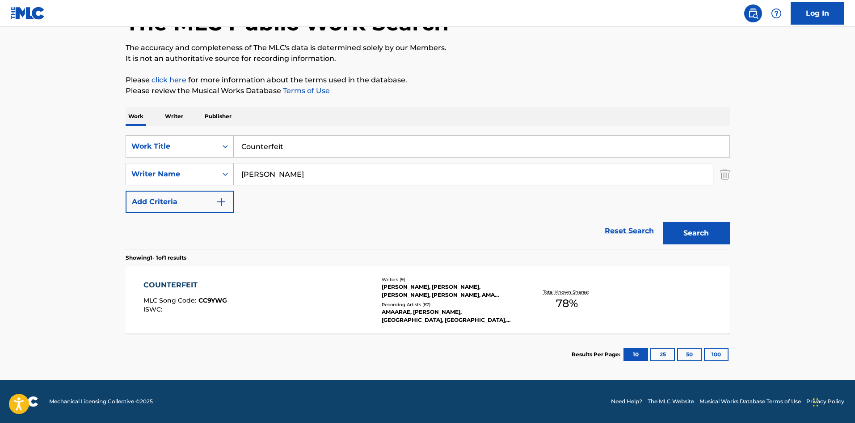
click at [250, 304] on div "COUNTERFEIT MLC Song Code : CC9YWG ISWC :" at bounding box center [259, 300] width 230 height 40
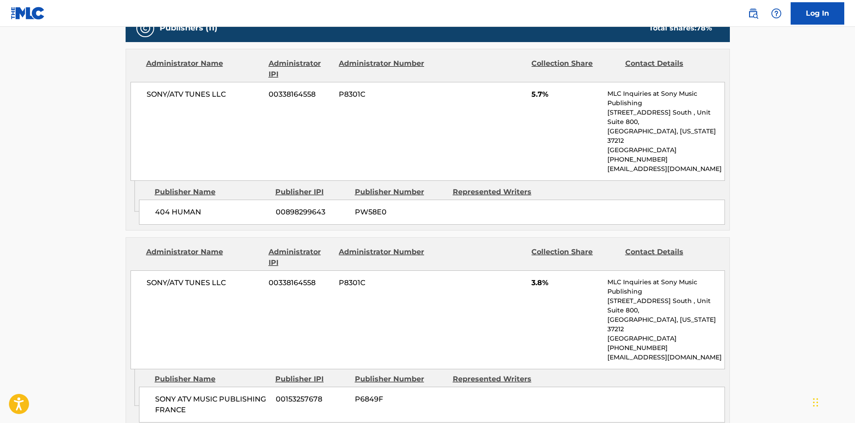
scroll to position [471, 0]
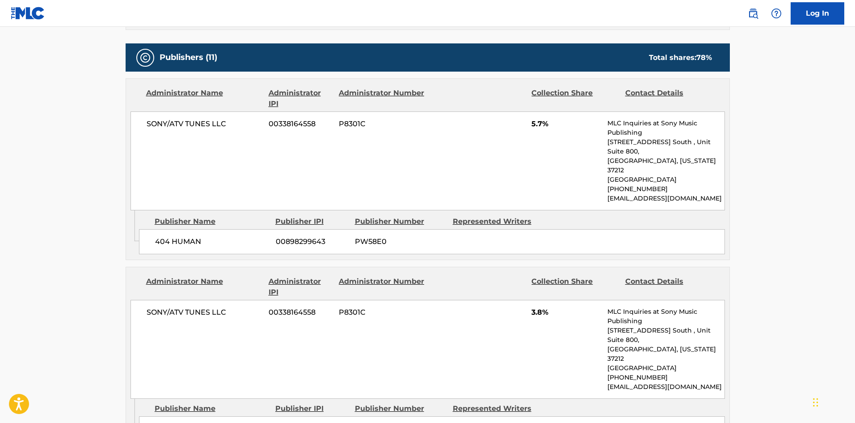
click at [157, 236] on span "404 HUMAN" at bounding box center [212, 241] width 114 height 11
drag, startPoint x: 157, startPoint y: 217, endPoint x: 201, endPoint y: 217, distance: 44.7
click at [201, 236] on span "404 HUMAN" at bounding box center [212, 241] width 114 height 11
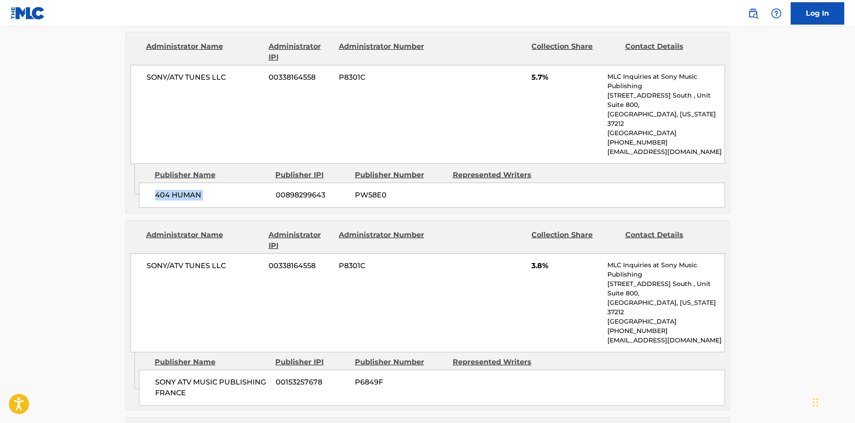
scroll to position [561, 0]
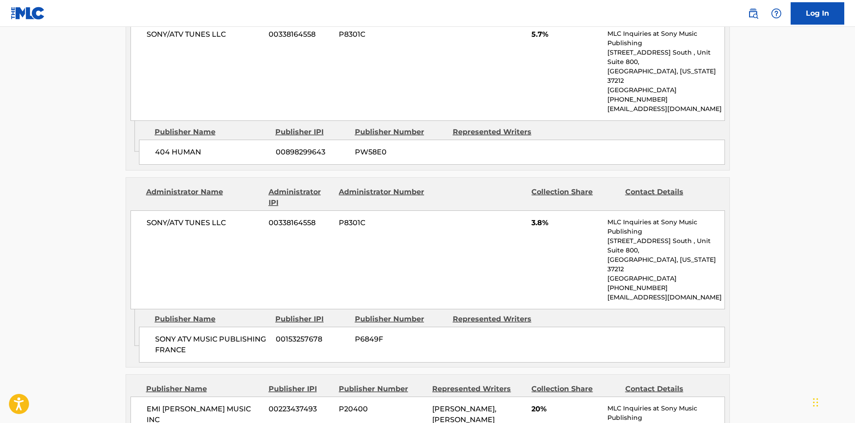
click at [166, 334] on span "SONY ATV MUSIC PUBLISHING FRANCE" at bounding box center [212, 344] width 114 height 21
drag, startPoint x: 166, startPoint y: 301, endPoint x: 178, endPoint y: 312, distance: 16.8
click at [178, 334] on span "SONY ATV MUSIC PUBLISHING FRANCE" at bounding box center [212, 344] width 114 height 21
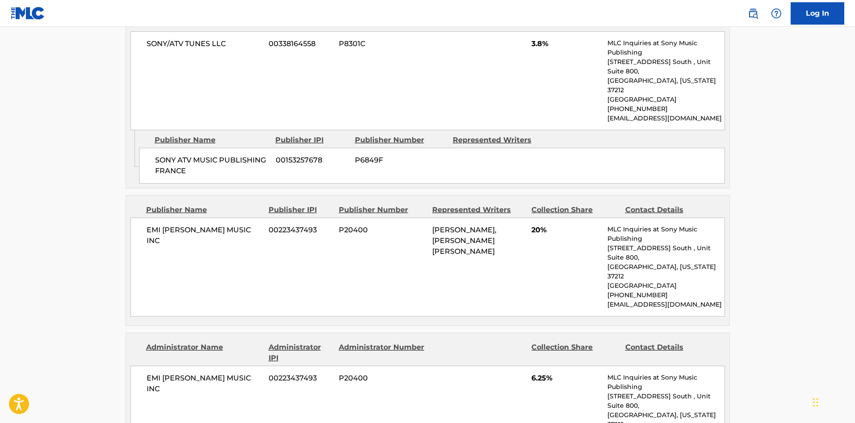
click at [148, 224] on span "EMI [PERSON_NAME] MUSIC INC" at bounding box center [205, 234] width 116 height 21
drag, startPoint x: 148, startPoint y: 187, endPoint x: 245, endPoint y: 188, distance: 96.6
click at [245, 224] on span "EMI [PERSON_NAME] MUSIC INC" at bounding box center [205, 234] width 116 height 21
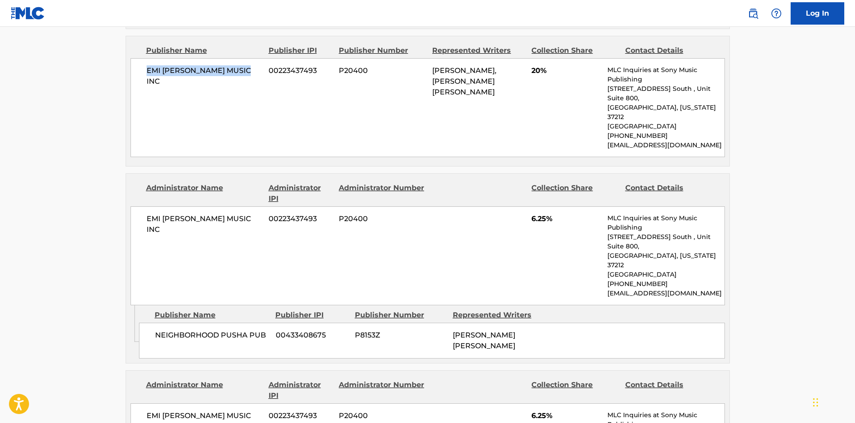
scroll to position [919, 0]
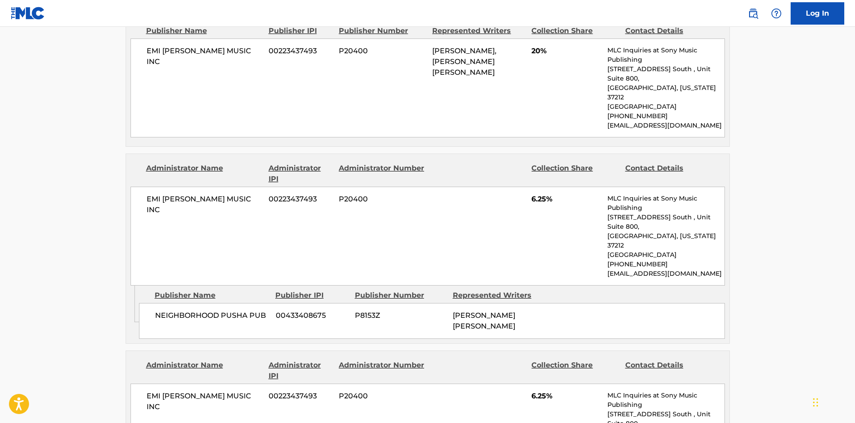
click at [158, 310] on span "NEIGHBORHOOD PUSHA PUB" at bounding box center [212, 315] width 114 height 11
drag, startPoint x: 158, startPoint y: 238, endPoint x: 210, endPoint y: 239, distance: 51.9
click at [210, 310] on span "NEIGHBORHOOD PUSHA PUB" at bounding box center [212, 315] width 114 height 11
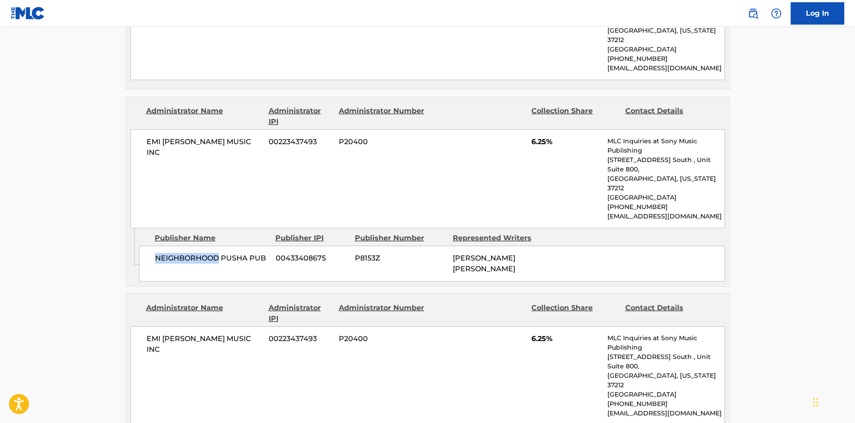
scroll to position [1097, 0]
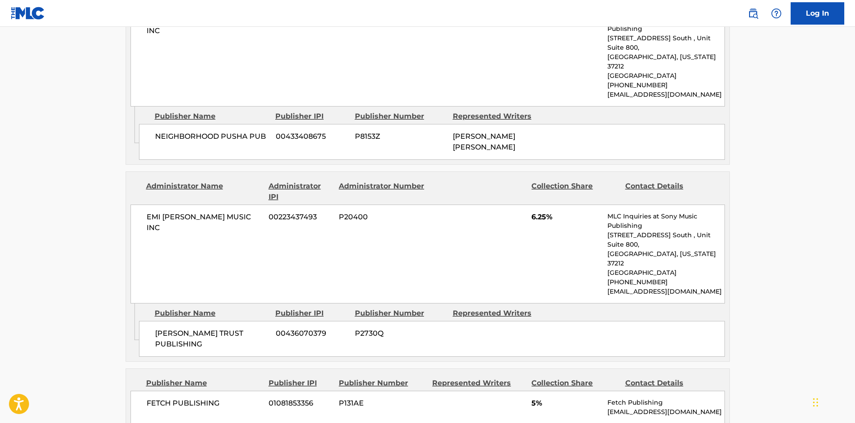
click at [154, 321] on div "[PERSON_NAME] TRUST PUBLISHING 00436070379 P2730Q" at bounding box center [432, 339] width 586 height 36
drag, startPoint x: 170, startPoint y: 241, endPoint x: 241, endPoint y: 250, distance: 71.2
click at [241, 321] on div "[PERSON_NAME] TRUST PUBLISHING 00436070379 P2730Q" at bounding box center [432, 339] width 586 height 36
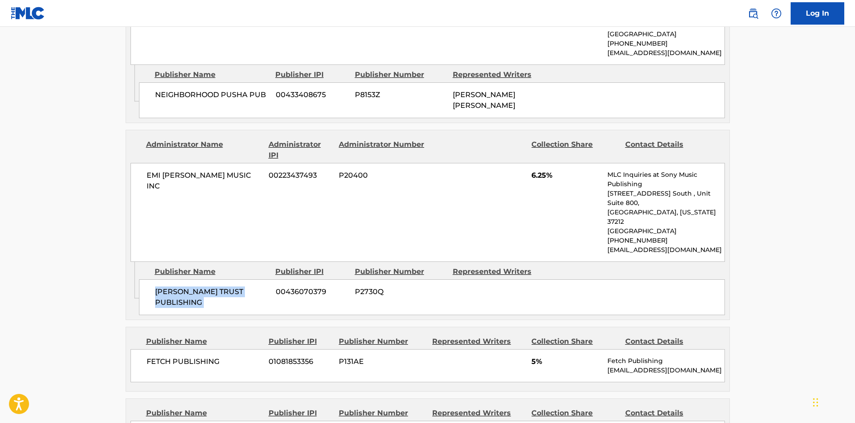
scroll to position [1187, 0]
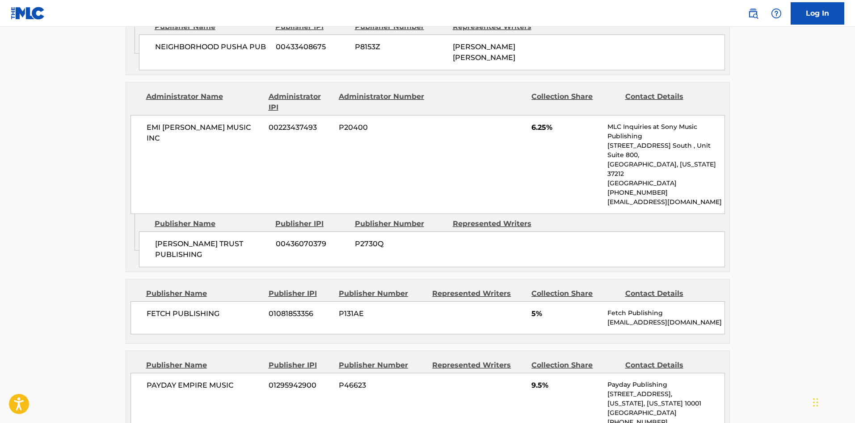
click at [154, 308] on span "FETCH PUBLISHING" at bounding box center [205, 313] width 116 height 11
drag, startPoint x: 154, startPoint y: 217, endPoint x: 220, endPoint y: 215, distance: 66.2
click at [220, 308] on span "FETCH PUBLISHING" at bounding box center [205, 313] width 116 height 11
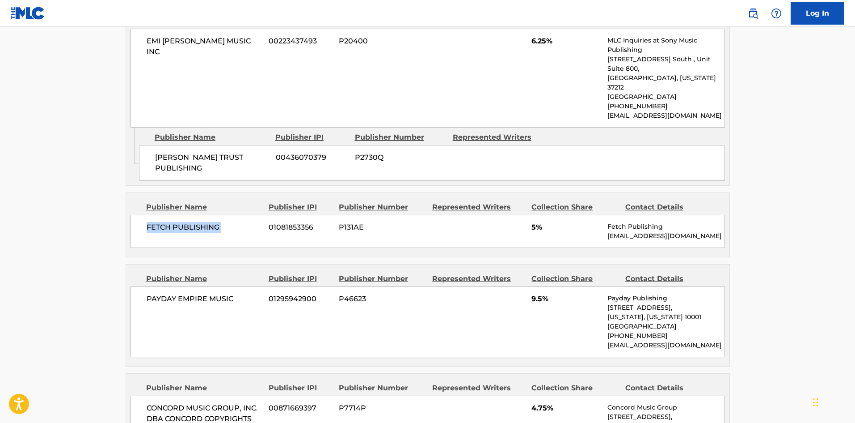
scroll to position [1276, 0]
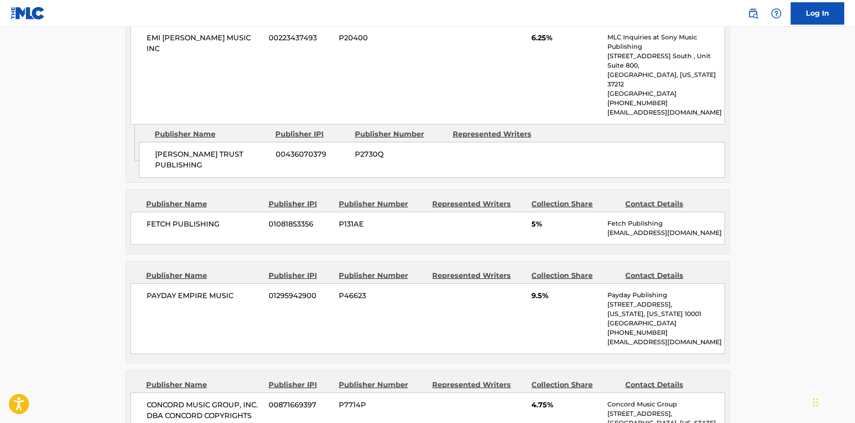
click at [160, 290] on span "PAYDAY EMPIRE MUSIC" at bounding box center [205, 295] width 116 height 11
drag, startPoint x: 160, startPoint y: 205, endPoint x: 213, endPoint y: 202, distance: 53.7
click at [213, 290] on span "PAYDAY EMPIRE MUSIC" at bounding box center [205, 295] width 116 height 11
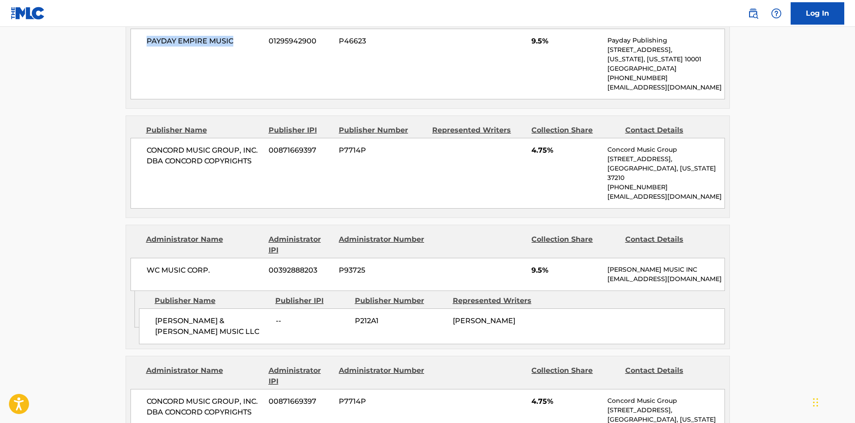
scroll to position [1545, 0]
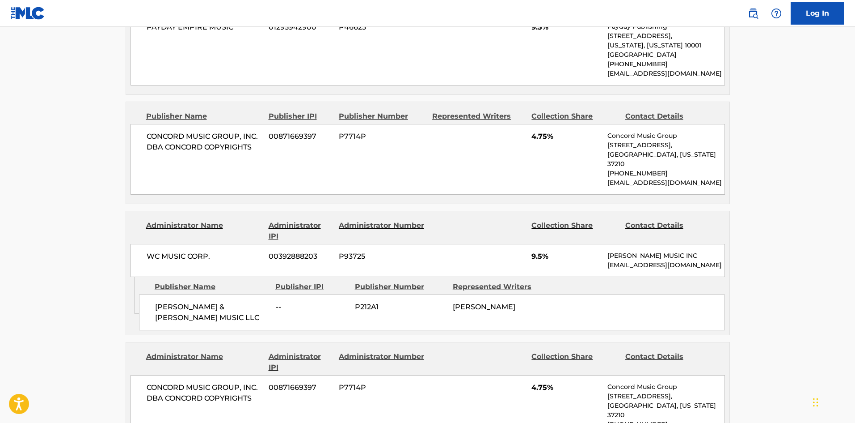
click at [150, 294] on div "[PERSON_NAME] & [PERSON_NAME] MUSIC LLC -- P212A1 [PERSON_NAME]" at bounding box center [432, 312] width 586 height 36
drag, startPoint x: 150, startPoint y: 215, endPoint x: 197, endPoint y: 214, distance: 47.0
click at [197, 294] on div "[PERSON_NAME] & [PERSON_NAME] MUSIC LLC -- P212A1 [PERSON_NAME]" at bounding box center [432, 312] width 586 height 36
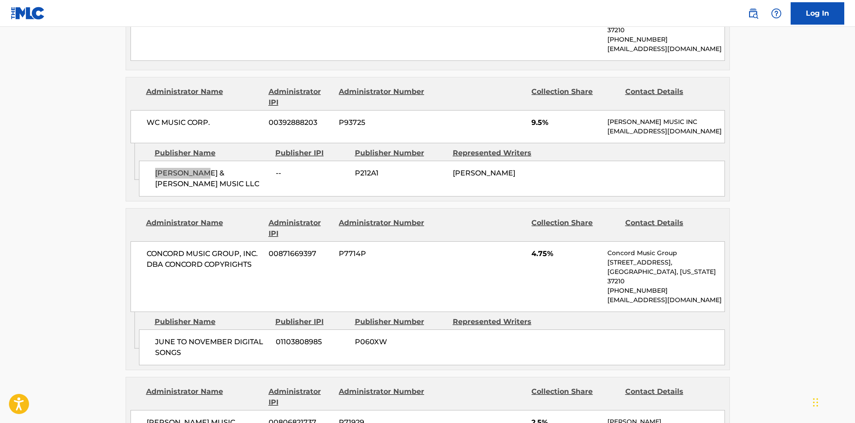
scroll to position [1679, 0]
click at [162, 336] on span "JUNE TO NOVEMBER DIGITAL SONGS" at bounding box center [212, 346] width 114 height 21
drag, startPoint x: 162, startPoint y: 228, endPoint x: 176, endPoint y: 241, distance: 19.3
click at [176, 336] on span "JUNE TO NOVEMBER DIGITAL SONGS" at bounding box center [212, 346] width 114 height 21
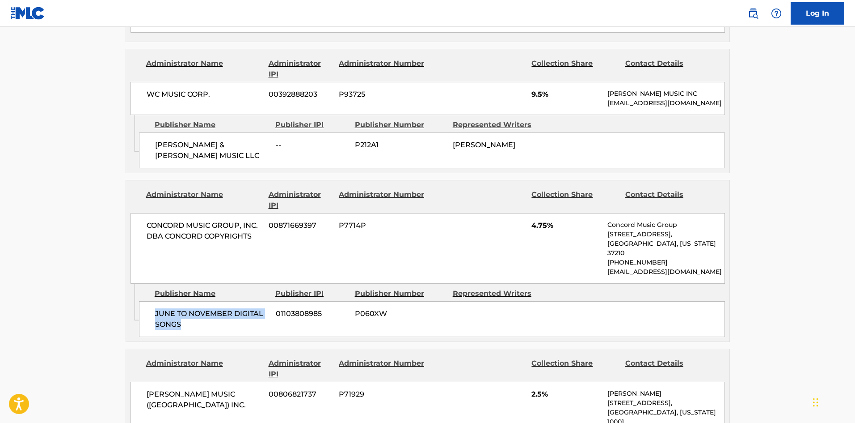
scroll to position [1768, 0]
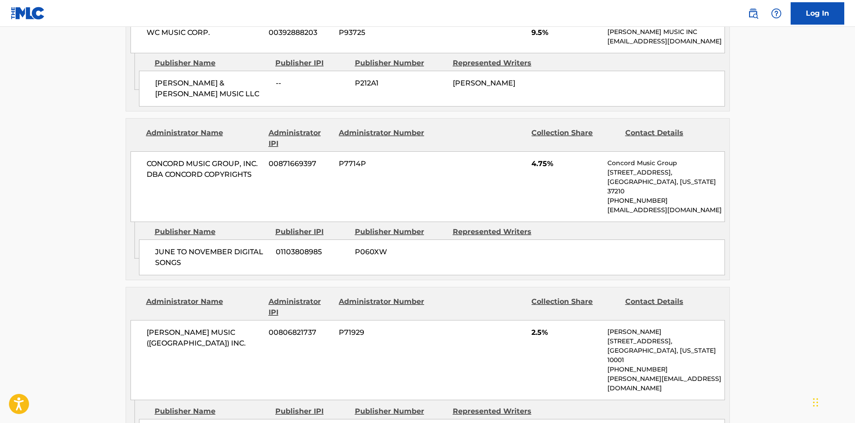
click at [161, 422] on span "BUCKS MUSIC GROUP LIMITED" at bounding box center [212, 431] width 114 height 11
drag, startPoint x: 161, startPoint y: 300, endPoint x: 198, endPoint y: 301, distance: 36.7
click at [198, 422] on span "BUCKS MUSIC GROUP LIMITED" at bounding box center [212, 431] width 114 height 11
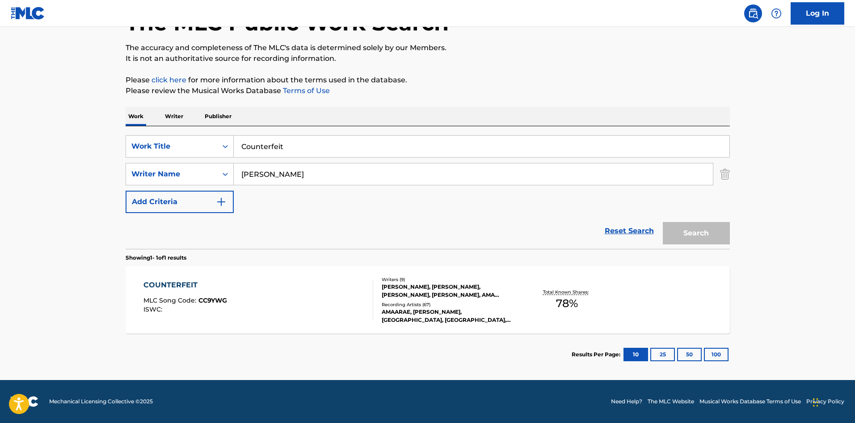
scroll to position [64, 0]
click at [370, 141] on input "Counterfeit" at bounding box center [482, 146] width 496 height 21
paste input "Princess Going Digital"
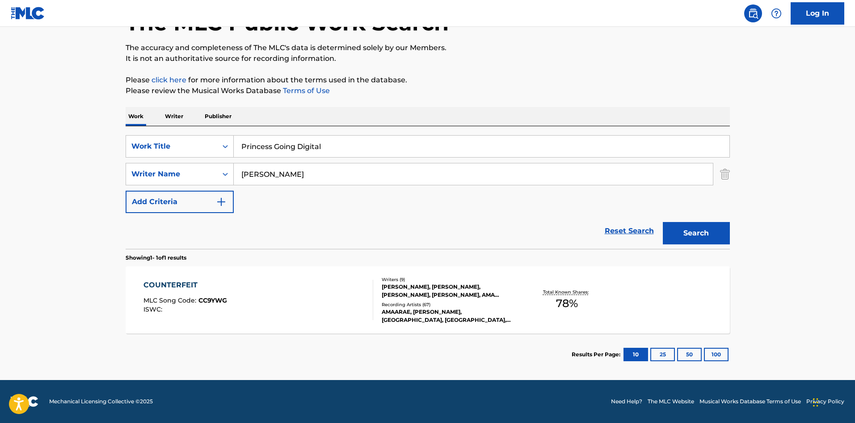
type input "Princess Going Digital"
click at [346, 167] on input "[PERSON_NAME]" at bounding box center [473, 173] width 479 height 21
click at [346, 168] on input "[PERSON_NAME]" at bounding box center [473, 173] width 479 height 21
click at [663, 222] on button "Search" at bounding box center [696, 233] width 67 height 22
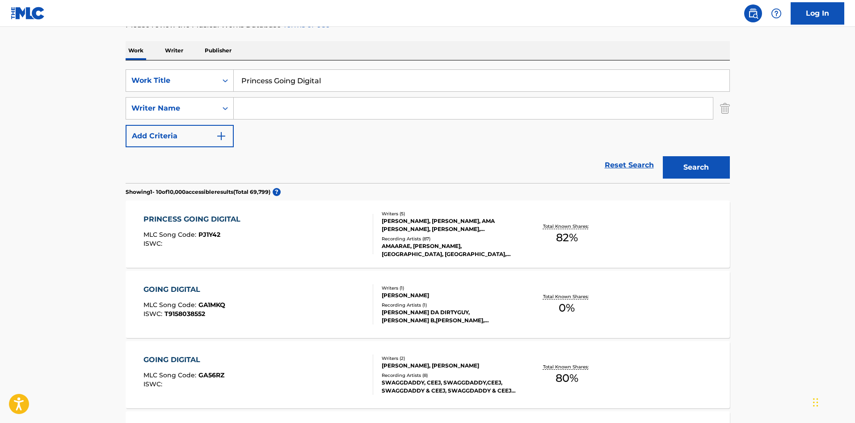
scroll to position [134, 0]
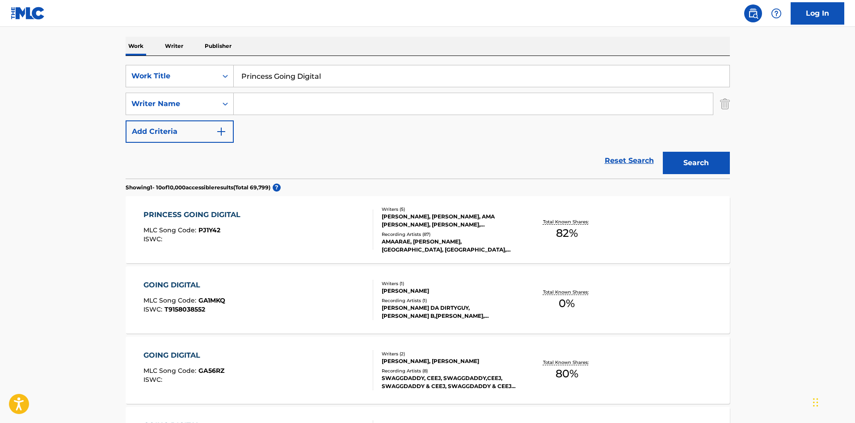
click at [203, 234] on div "MLC Song Code : PJ1Y42" at bounding box center [195, 231] width 102 height 9
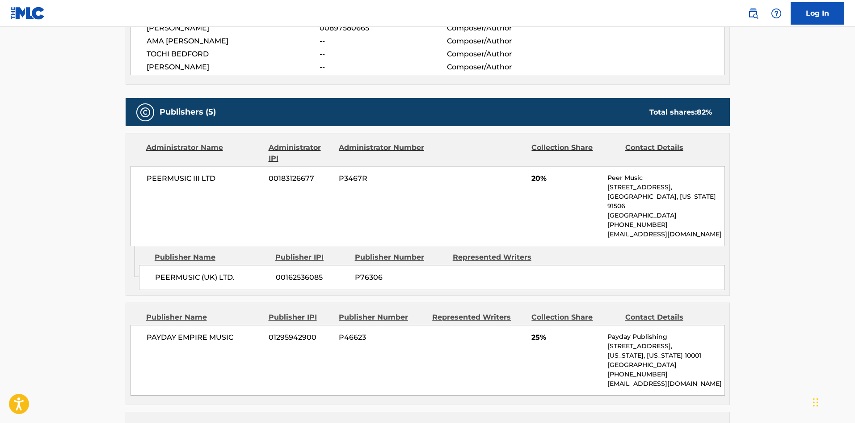
scroll to position [447, 0]
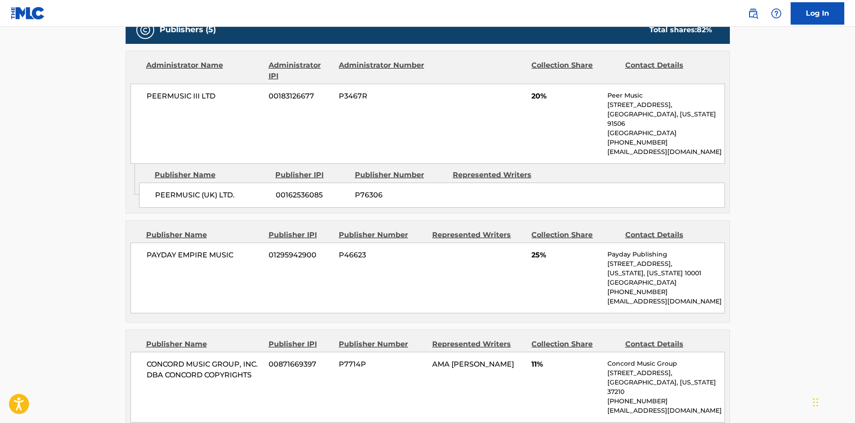
click at [166, 186] on div "PEERMUSIC (UK) LTD. 00162536085 P76306" at bounding box center [432, 194] width 586 height 25
drag, startPoint x: 166, startPoint y: 186, endPoint x: 235, endPoint y: 189, distance: 69.4
click at [235, 189] on div "PEERMUSIC (UK) LTD. 00162536085 P76306" at bounding box center [432, 194] width 586 height 25
click at [161, 253] on span "PAYDAY EMPIRE MUSIC" at bounding box center [205, 255] width 116 height 11
drag, startPoint x: 161, startPoint y: 253, endPoint x: 222, endPoint y: 258, distance: 61.5
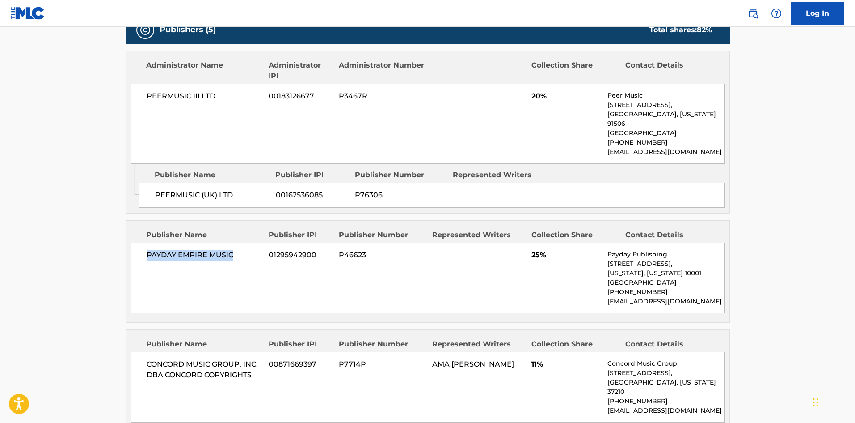
click at [221, 256] on span "PAYDAY EMPIRE MUSIC" at bounding box center [205, 255] width 116 height 11
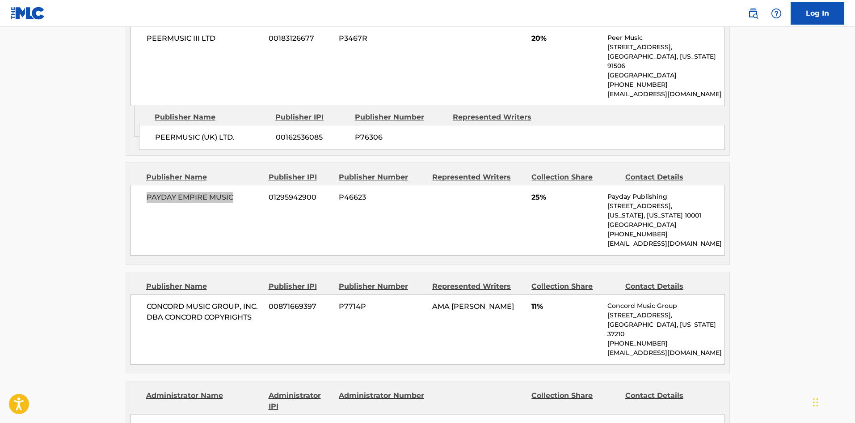
scroll to position [581, 0]
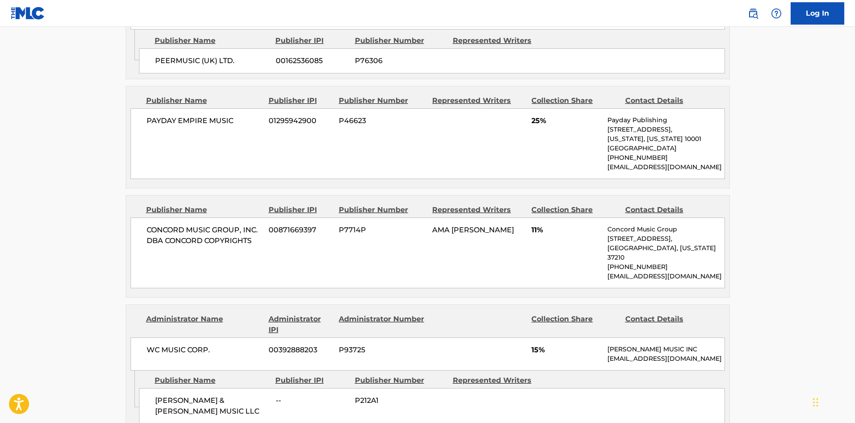
click at [188, 239] on span "CONCORD MUSIC GROUP, INC. DBA CONCORD COPYRIGHTS" at bounding box center [205, 234] width 116 height 21
drag, startPoint x: 188, startPoint y: 239, endPoint x: 246, endPoint y: 235, distance: 57.8
click at [246, 235] on span "CONCORD MUSIC GROUP, INC. DBA CONCORD COPYRIGHTS" at bounding box center [205, 234] width 116 height 21
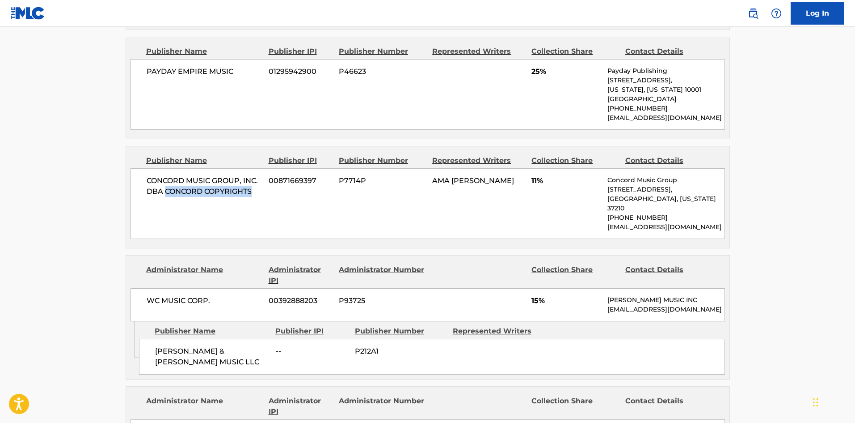
scroll to position [716, 0]
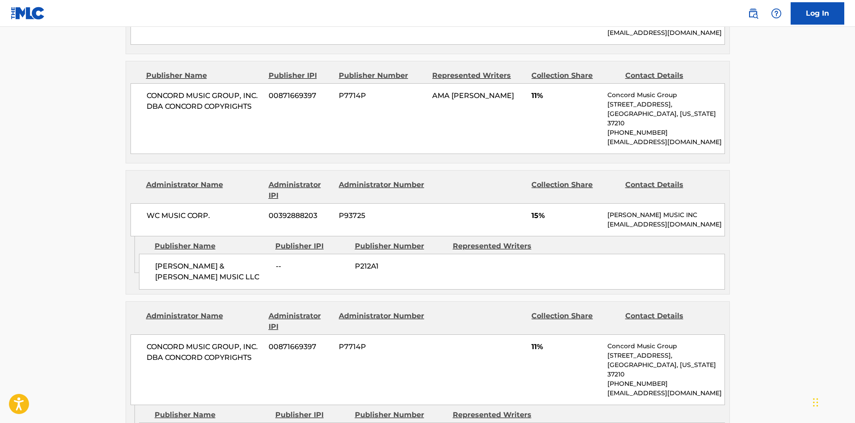
click at [159, 272] on span "[PERSON_NAME] & [PERSON_NAME] MUSIC LLC" at bounding box center [212, 271] width 114 height 21
drag, startPoint x: 159, startPoint y: 272, endPoint x: 197, endPoint y: 269, distance: 38.2
click at [197, 269] on span "[PERSON_NAME] & [PERSON_NAME] MUSIC LLC" at bounding box center [212, 271] width 114 height 21
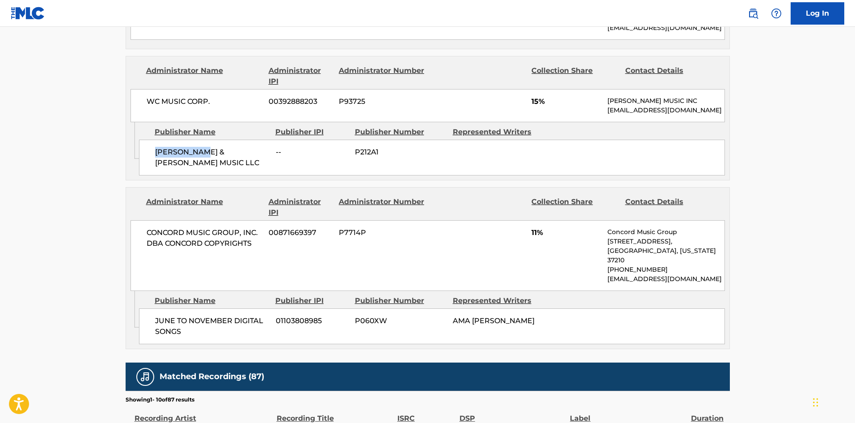
scroll to position [850, 0]
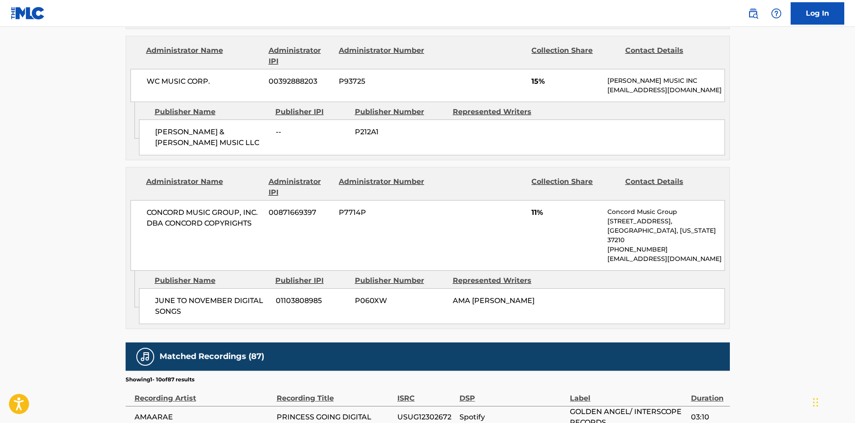
click at [167, 295] on span "JUNE TO NOVEMBER DIGITAL SONGS" at bounding box center [212, 305] width 114 height 21
drag, startPoint x: 167, startPoint y: 283, endPoint x: 190, endPoint y: 296, distance: 26.5
click at [190, 296] on span "JUNE TO NOVEMBER DIGITAL SONGS" at bounding box center [212, 305] width 114 height 21
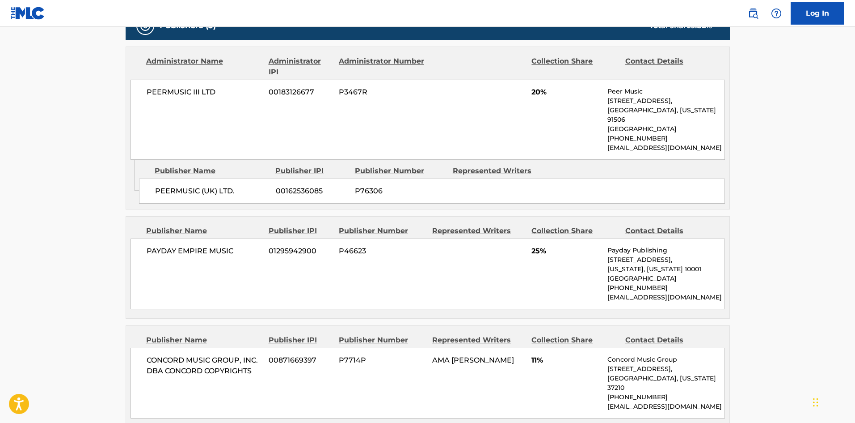
scroll to position [447, 0]
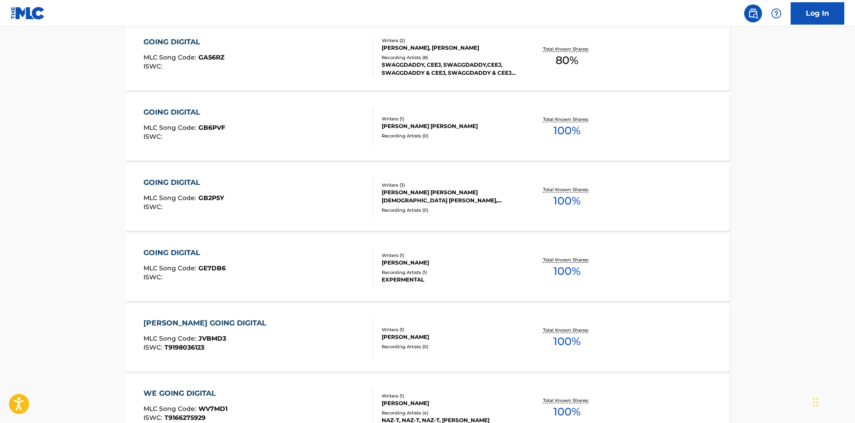
scroll to position [134, 0]
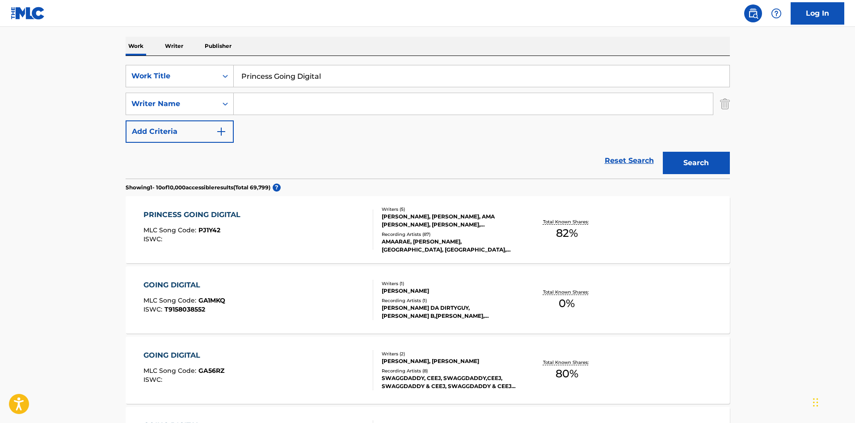
click at [285, 230] on div "PRINCESS GOING DIGITAL MLC Song Code : PJ1Y42 ISWC :" at bounding box center [259, 229] width 230 height 40
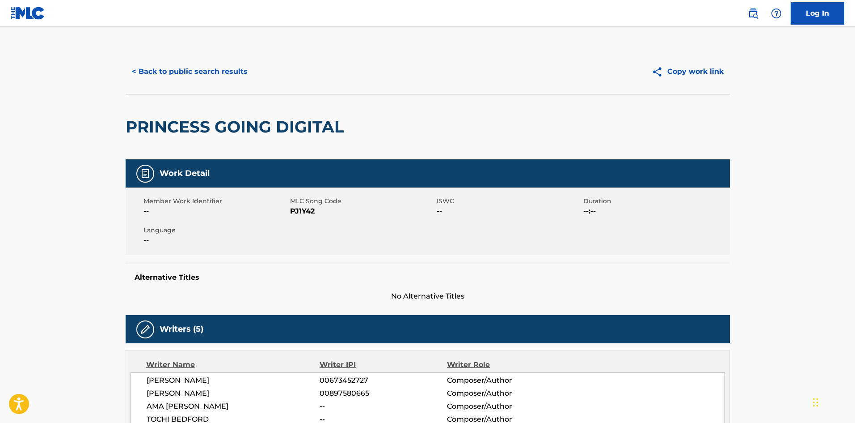
scroll to position [134, 0]
